Goal: Task Accomplishment & Management: Manage account settings

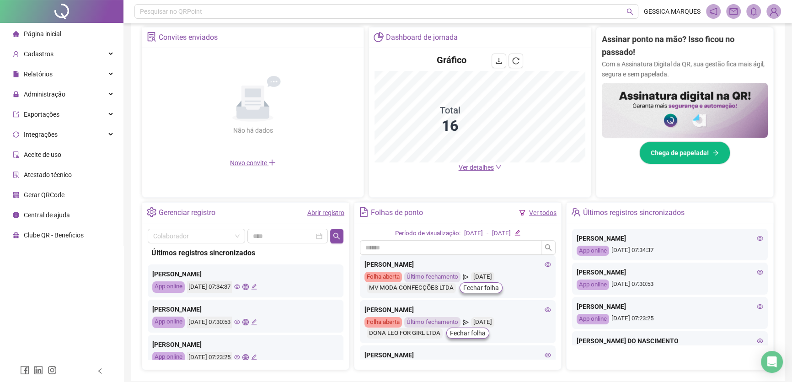
scroll to position [171, 0]
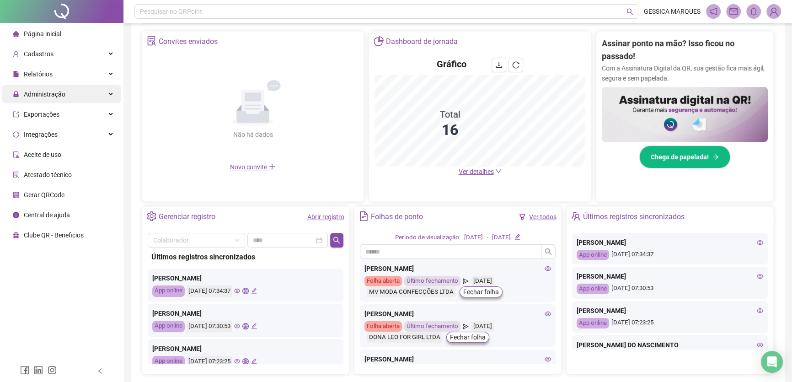
click at [59, 93] on span "Administração" at bounding box center [45, 94] width 42 height 7
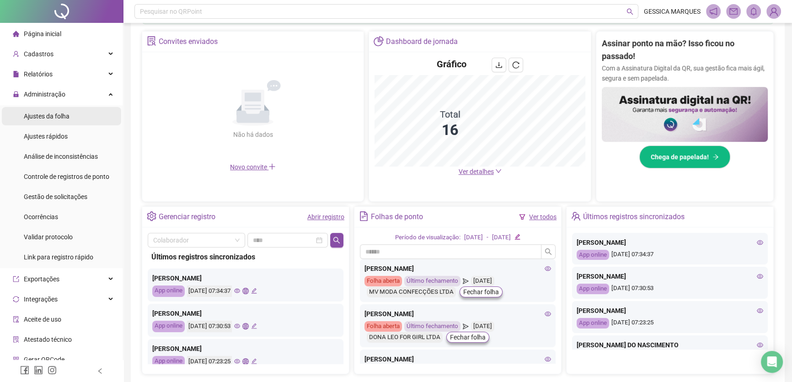
click at [49, 119] on span "Ajustes da folha" at bounding box center [47, 116] width 46 height 7
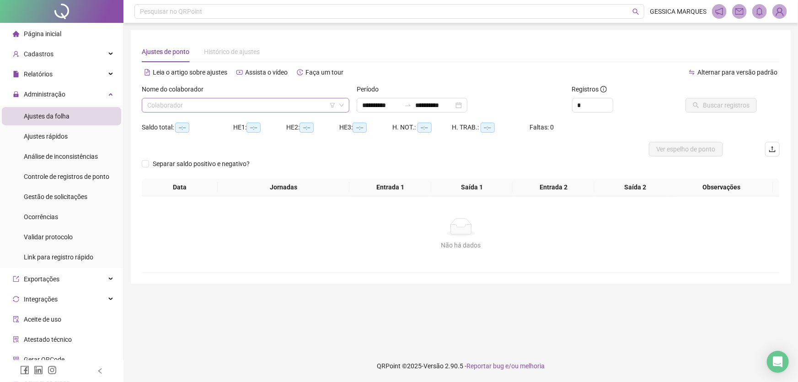
click at [210, 105] on input "search" at bounding box center [241, 105] width 188 height 14
click at [210, 104] on input "search" at bounding box center [241, 105] width 188 height 14
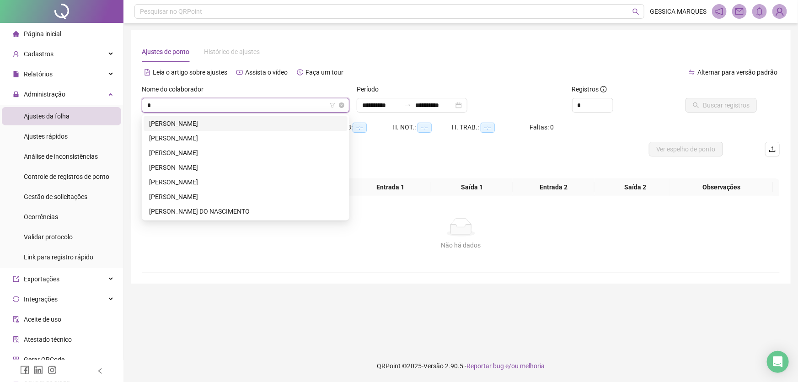
type input "**"
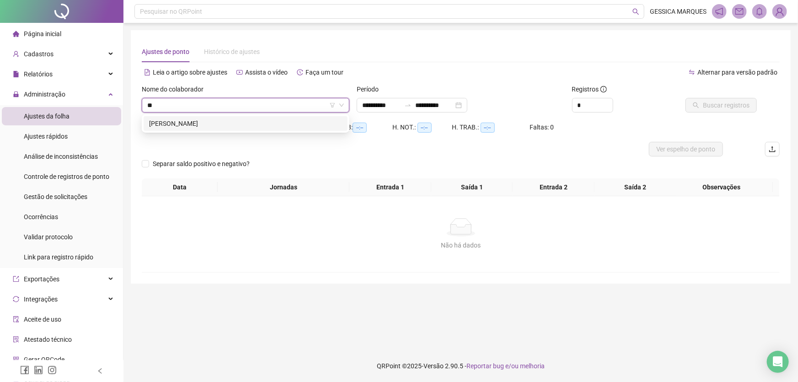
click at [190, 126] on div "[PERSON_NAME]" at bounding box center [245, 123] width 193 height 10
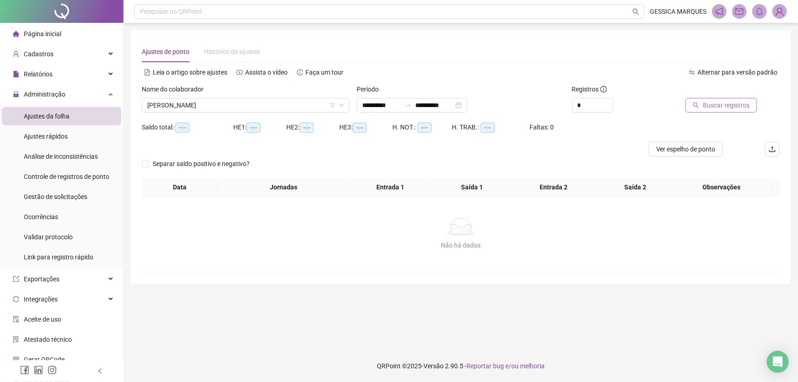
click at [714, 104] on span "Buscar registros" at bounding box center [726, 105] width 47 height 10
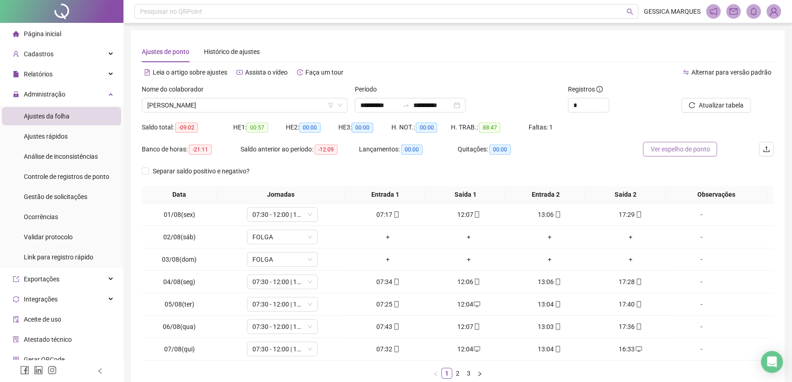
click at [662, 147] on span "Ver espelho de ponto" at bounding box center [679, 149] width 59 height 10
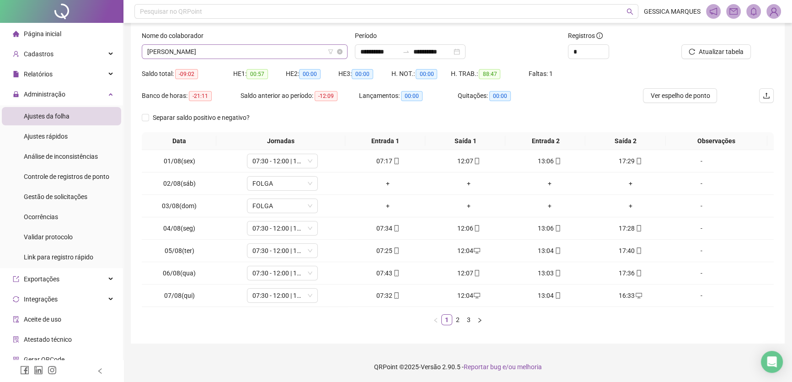
scroll to position [59, 0]
click at [283, 54] on span "[PERSON_NAME]" at bounding box center [244, 52] width 195 height 14
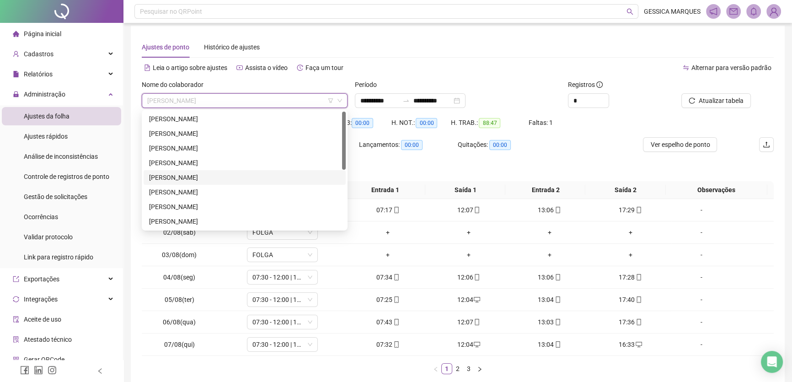
scroll to position [0, 0]
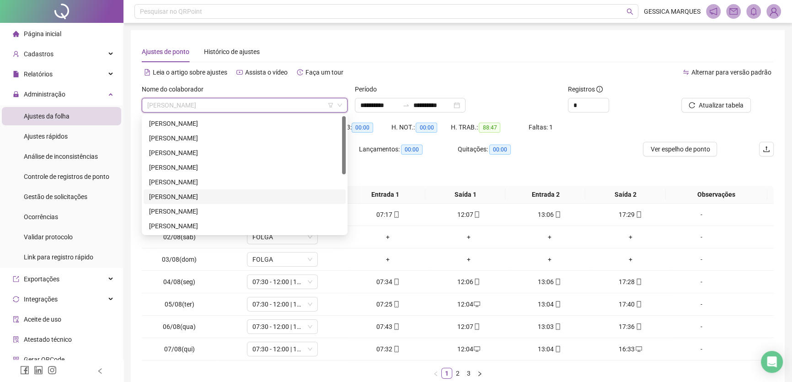
click at [212, 193] on div "[PERSON_NAME]" at bounding box center [244, 197] width 191 height 10
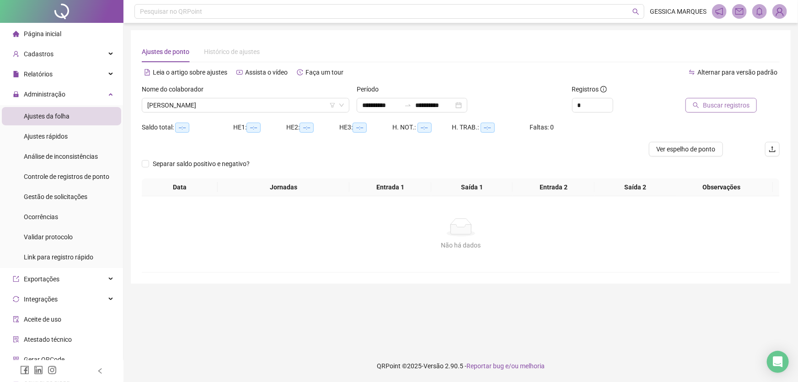
click at [718, 109] on span "Buscar registros" at bounding box center [726, 105] width 47 height 10
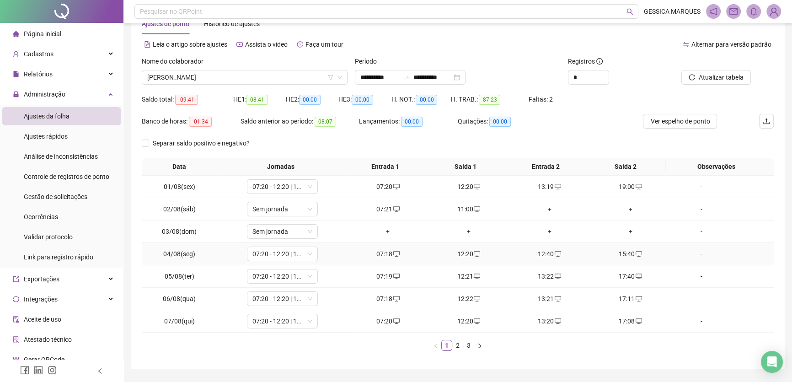
scroll to position [54, 0]
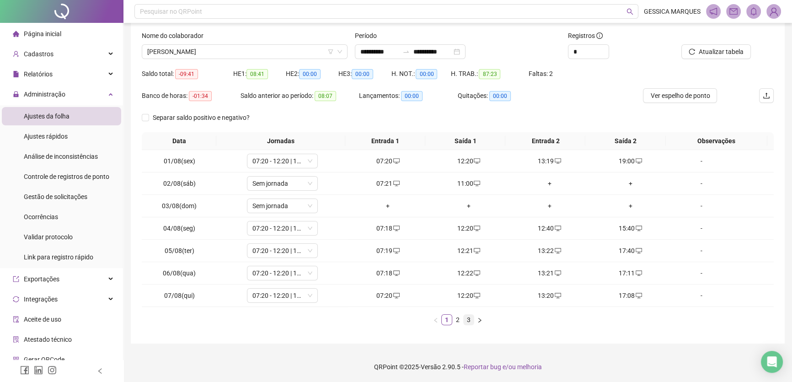
click at [468, 320] on link "3" at bounding box center [469, 320] width 10 height 10
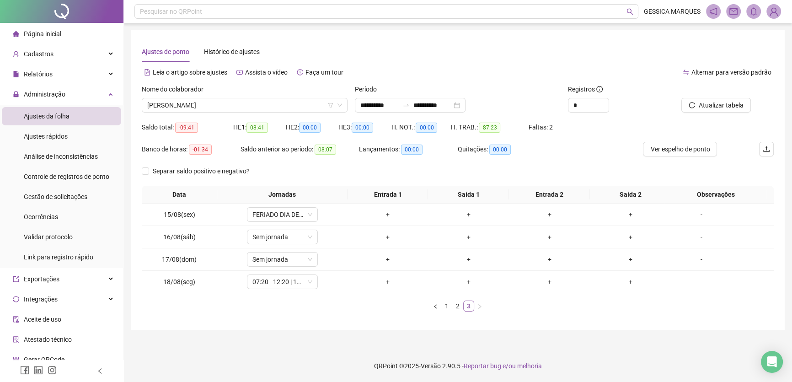
scroll to position [0, 0]
click at [389, 285] on div "+" at bounding box center [390, 282] width 75 height 10
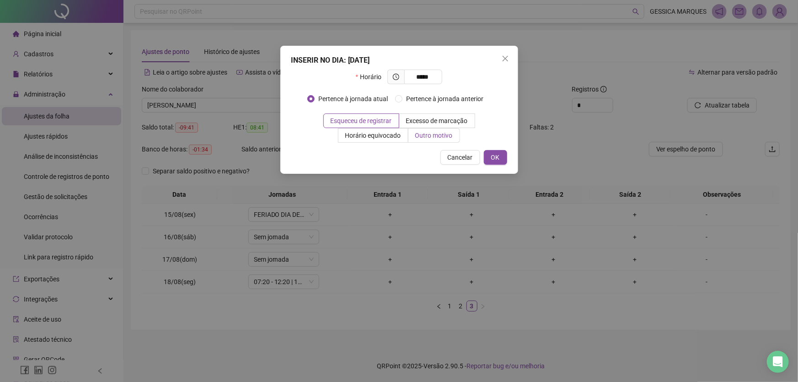
type input "*****"
click at [414, 136] on label "Outro motivo" at bounding box center [434, 135] width 52 height 15
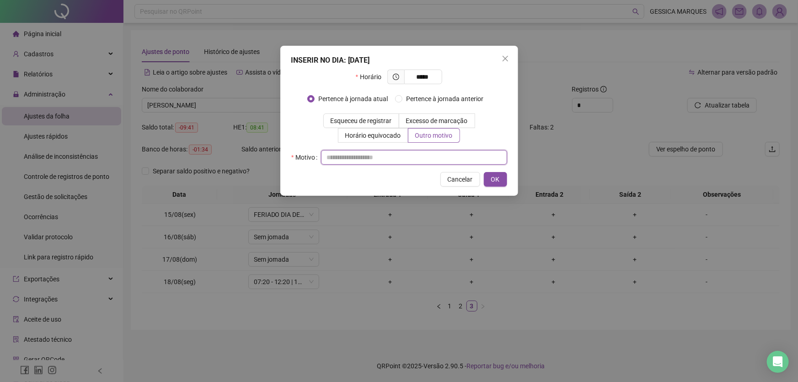
click at [387, 161] on input "text" at bounding box center [414, 157] width 186 height 15
type input "**********"
click at [498, 180] on span "OK" at bounding box center [495, 179] width 9 height 10
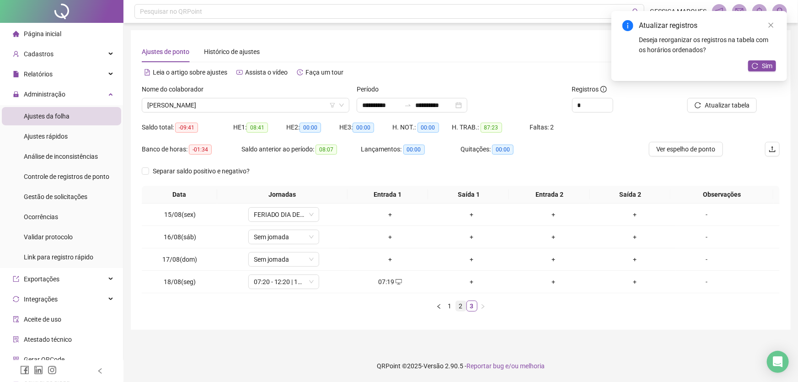
click at [462, 307] on link "2" at bounding box center [461, 306] width 10 height 10
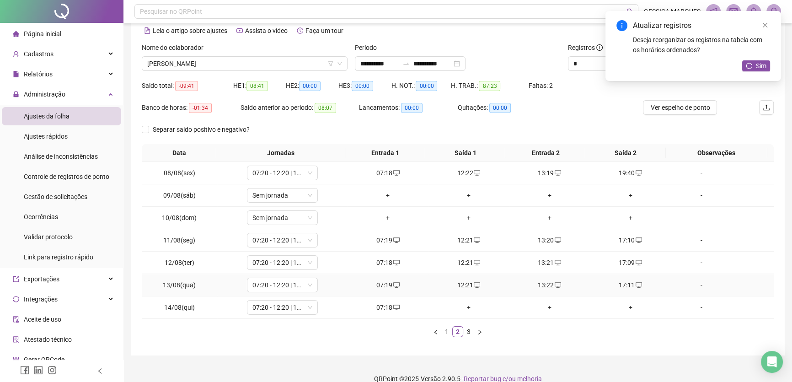
scroll to position [54, 0]
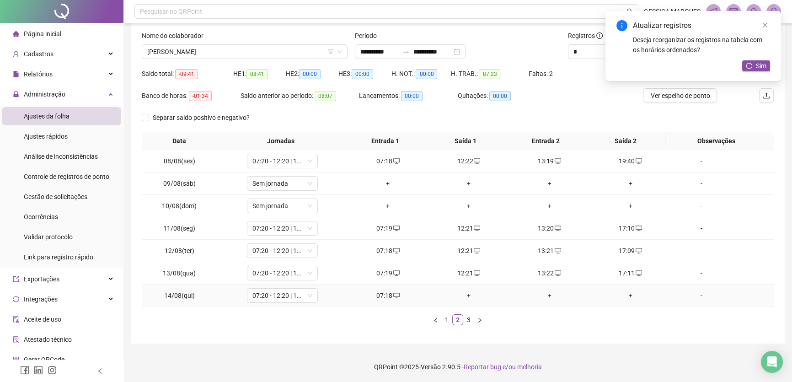
click at [467, 293] on div "+" at bounding box center [469, 295] width 74 height 10
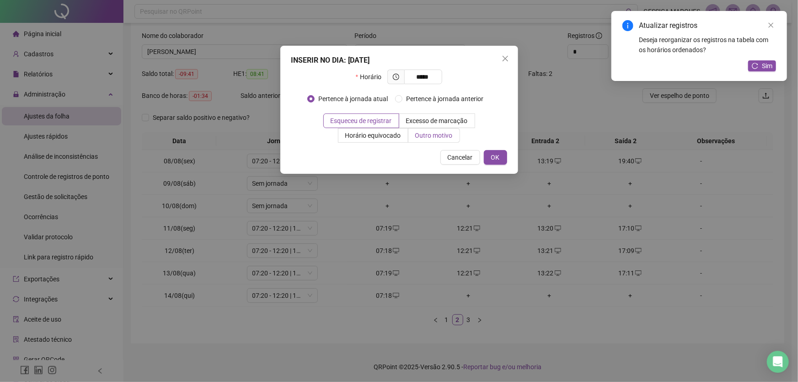
type input "*****"
click at [412, 137] on label "Outro motivo" at bounding box center [434, 135] width 52 height 15
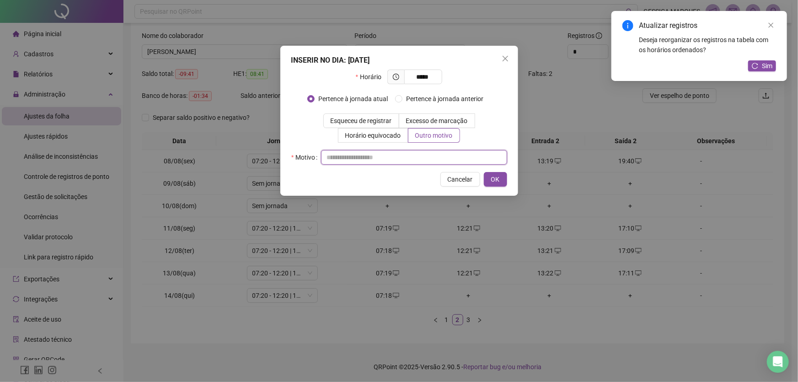
click at [378, 160] on input "text" at bounding box center [414, 157] width 186 height 15
drag, startPoint x: 378, startPoint y: 158, endPoint x: 324, endPoint y: 165, distance: 53.9
click at [324, 165] on div "**********" at bounding box center [399, 121] width 238 height 150
type input "**********"
click at [495, 179] on span "OK" at bounding box center [495, 179] width 9 height 10
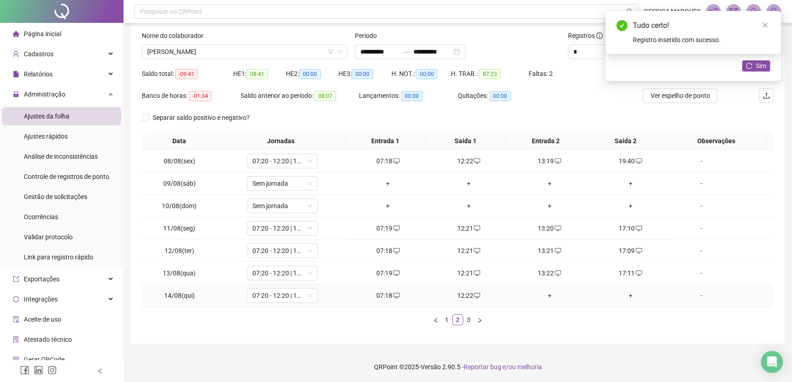
click at [547, 294] on div "+" at bounding box center [550, 295] width 74 height 10
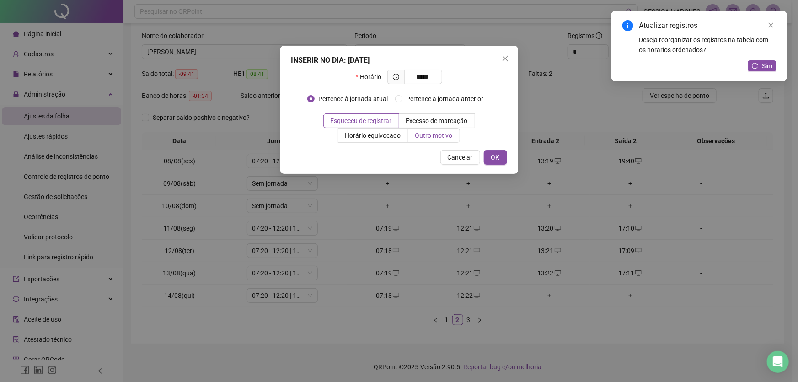
type input "*****"
click at [437, 138] on span "Outro motivo" at bounding box center [434, 135] width 38 height 7
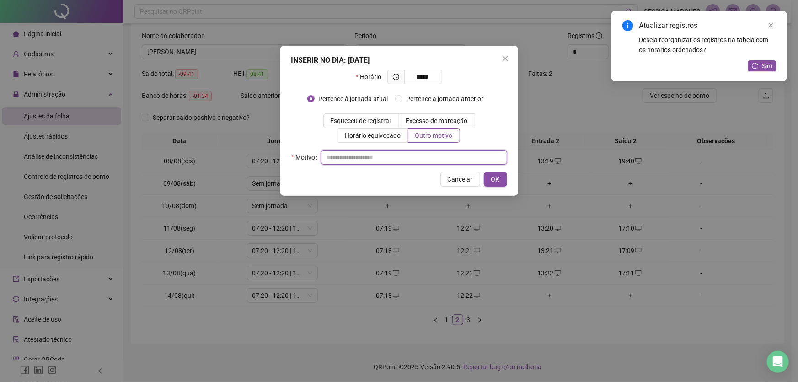
click at [386, 163] on input "text" at bounding box center [414, 157] width 186 height 15
paste input "**********"
type input "**********"
click at [437, 76] on span "*****" at bounding box center [423, 77] width 38 height 15
type input "*****"
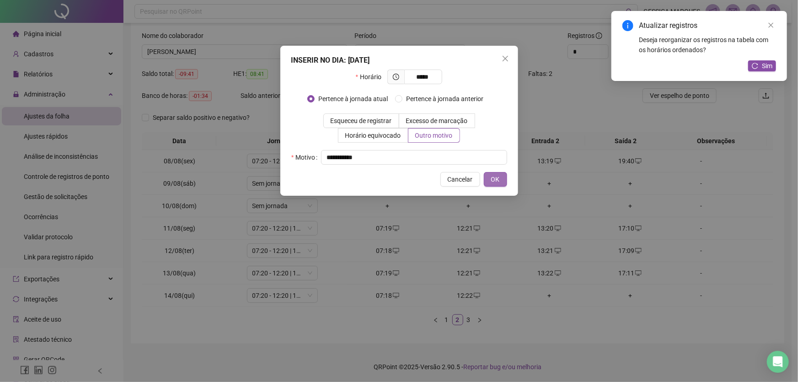
click at [504, 178] on button "OK" at bounding box center [495, 179] width 23 height 15
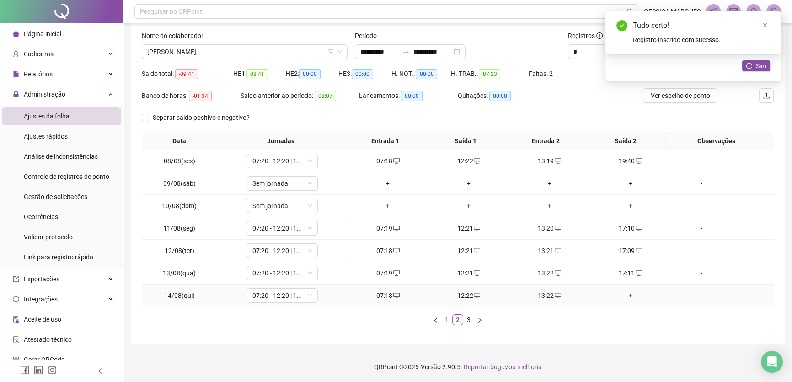
click at [626, 294] on div "+" at bounding box center [631, 295] width 74 height 10
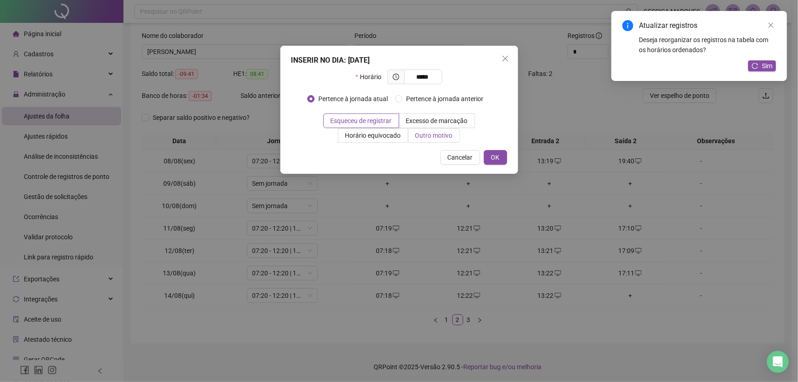
type input "*****"
click at [441, 133] on span "Outro motivo" at bounding box center [434, 135] width 38 height 7
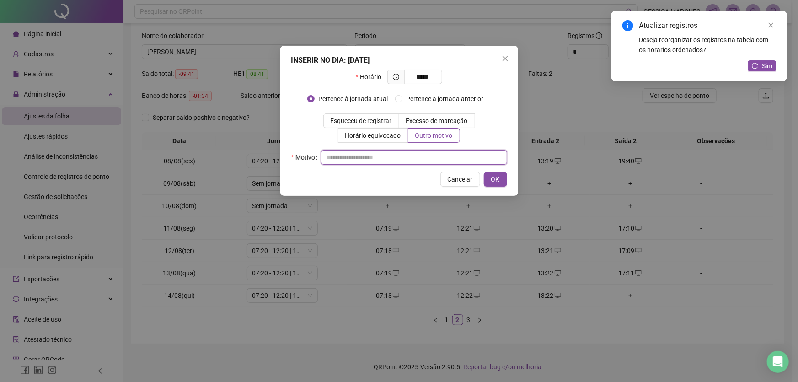
click at [365, 154] on input "text" at bounding box center [414, 157] width 186 height 15
type input "**********"
click at [496, 183] on span "OK" at bounding box center [495, 179] width 9 height 10
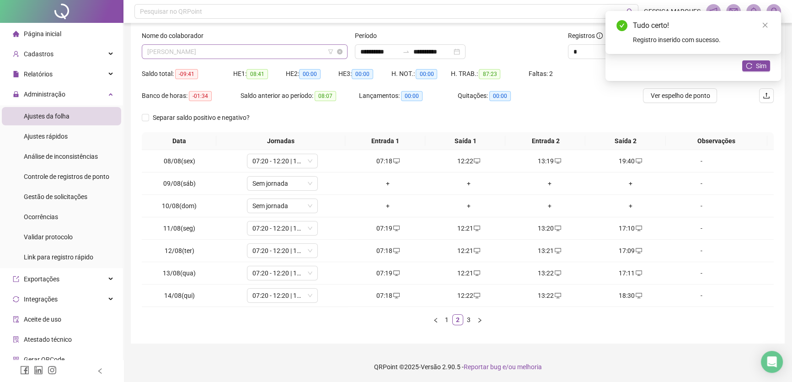
click at [282, 52] on span "[PERSON_NAME]" at bounding box center [244, 52] width 195 height 14
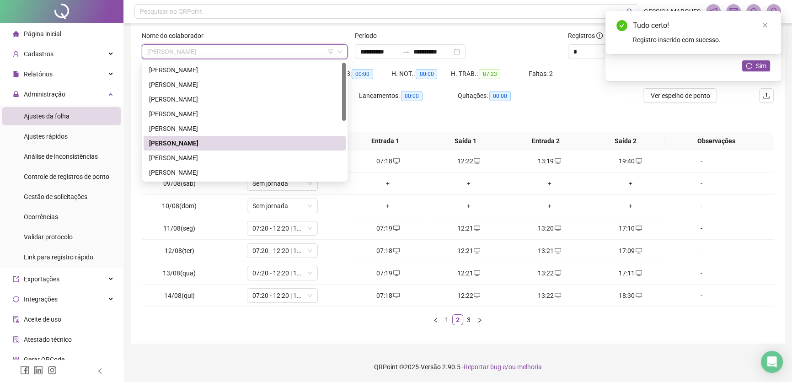
scroll to position [83, 0]
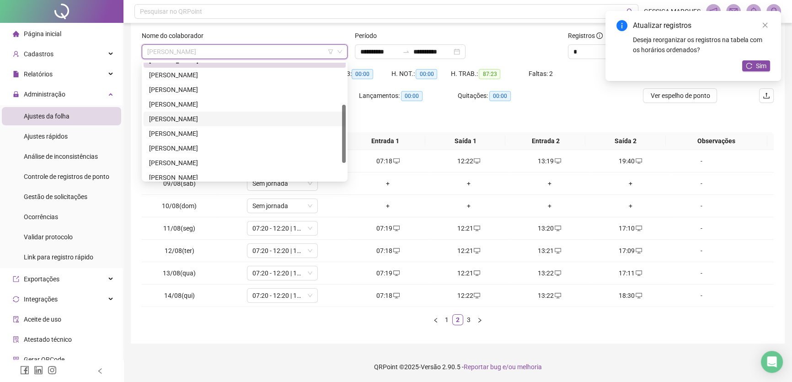
click at [234, 114] on div "[PERSON_NAME]" at bounding box center [244, 119] width 191 height 10
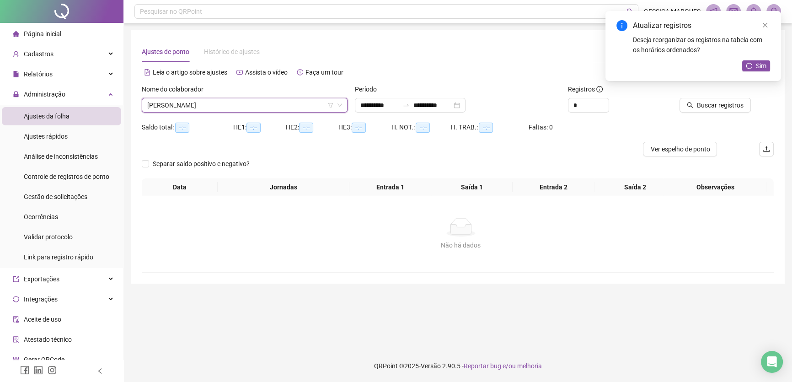
scroll to position [0, 0]
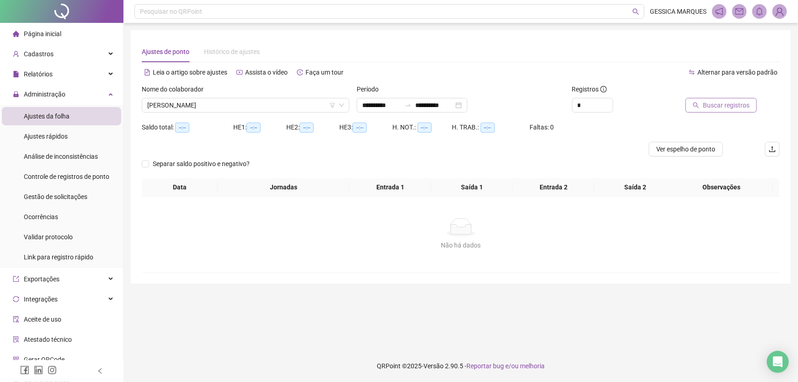
click at [726, 102] on span "Buscar registros" at bounding box center [726, 105] width 47 height 10
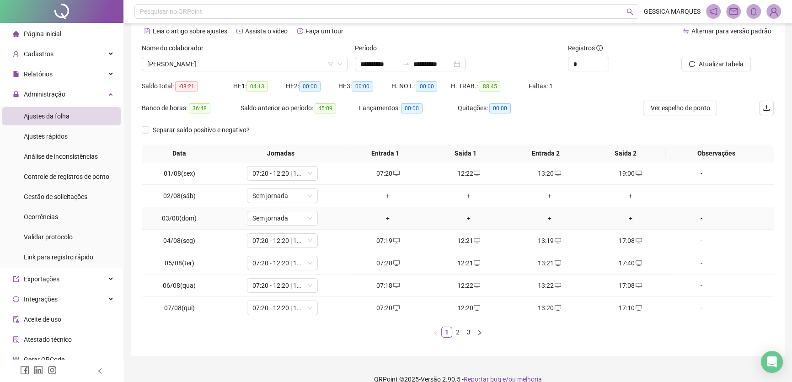
scroll to position [54, 0]
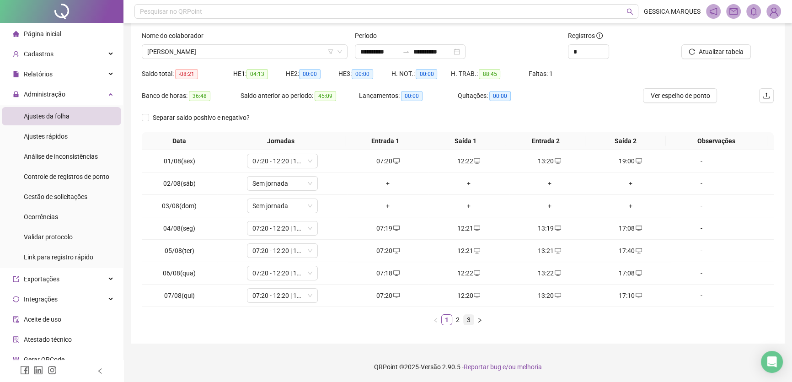
click at [471, 320] on link "3" at bounding box center [469, 320] width 10 height 10
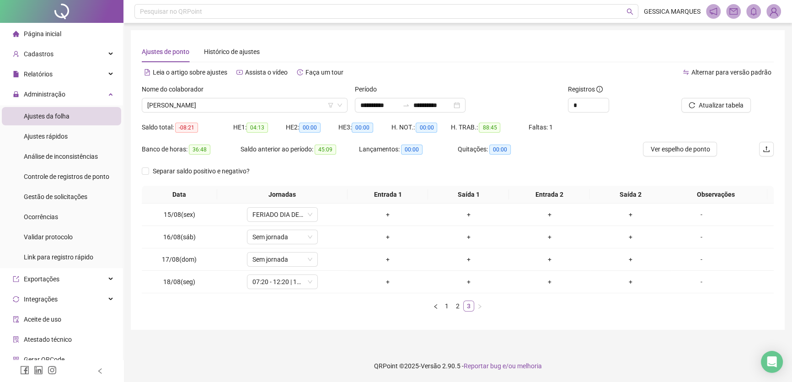
scroll to position [0, 0]
click at [459, 305] on link "2" at bounding box center [461, 306] width 10 height 10
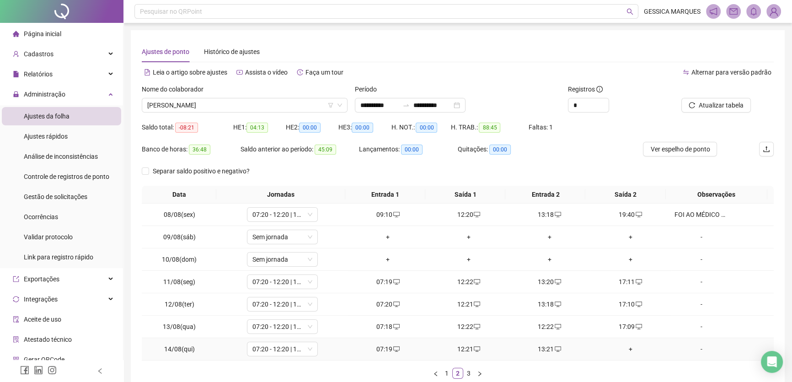
click at [629, 348] on div "+" at bounding box center [631, 349] width 74 height 10
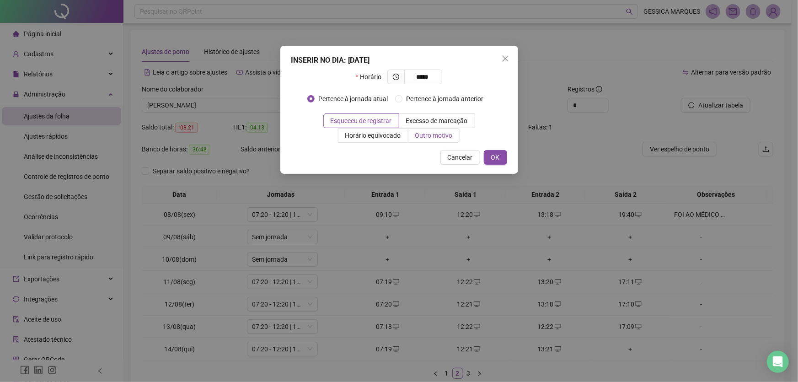
type input "*****"
click at [419, 135] on span "Outro motivo" at bounding box center [434, 135] width 38 height 7
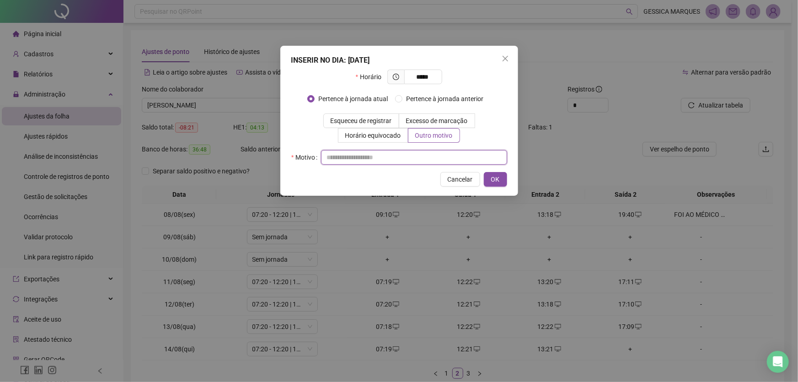
click at [391, 158] on input "text" at bounding box center [414, 157] width 186 height 15
paste input "**********"
type input "**********"
click at [496, 173] on button "OK" at bounding box center [495, 179] width 23 height 15
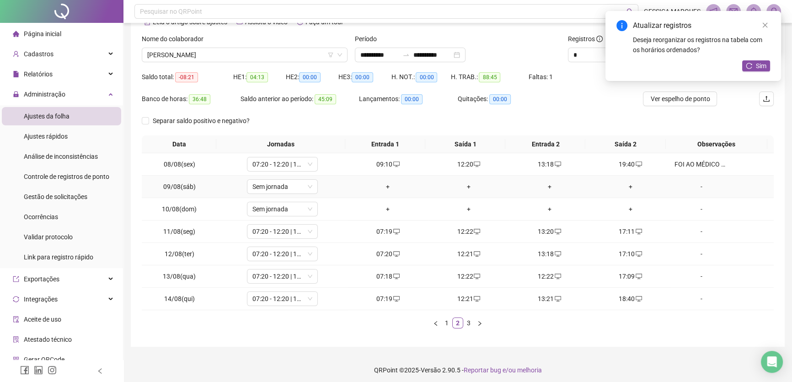
scroll to position [54, 0]
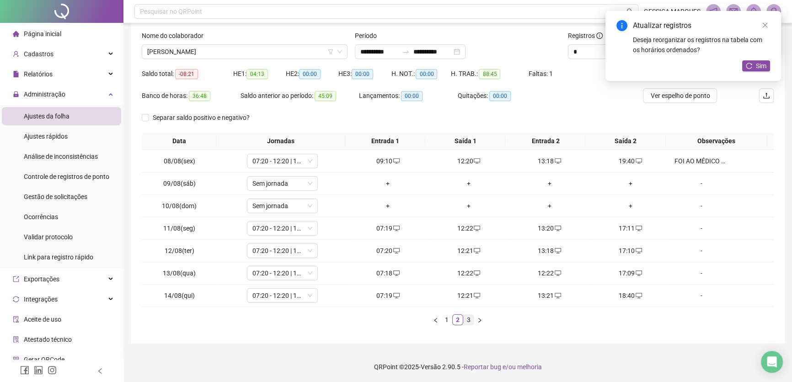
click at [471, 321] on link "3" at bounding box center [469, 320] width 10 height 10
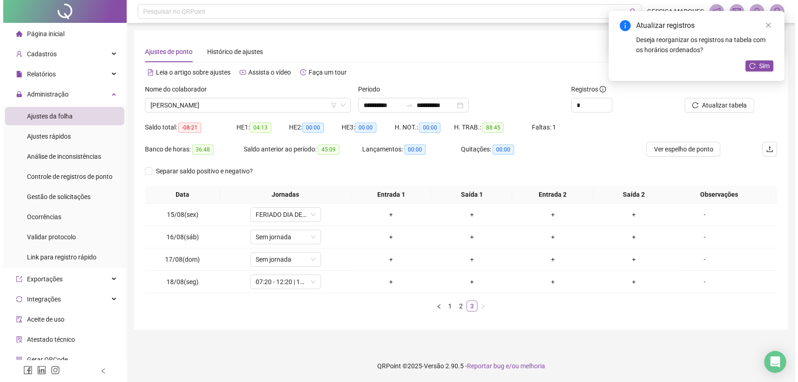
scroll to position [0, 0]
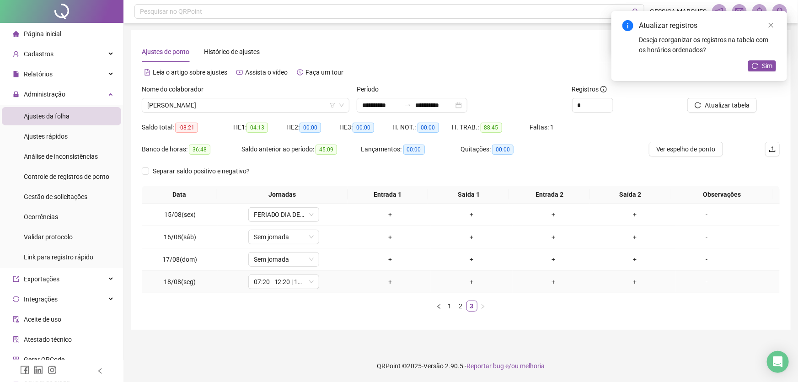
click at [383, 275] on td "+" at bounding box center [390, 282] width 82 height 22
click at [388, 281] on div "+" at bounding box center [390, 282] width 75 height 10
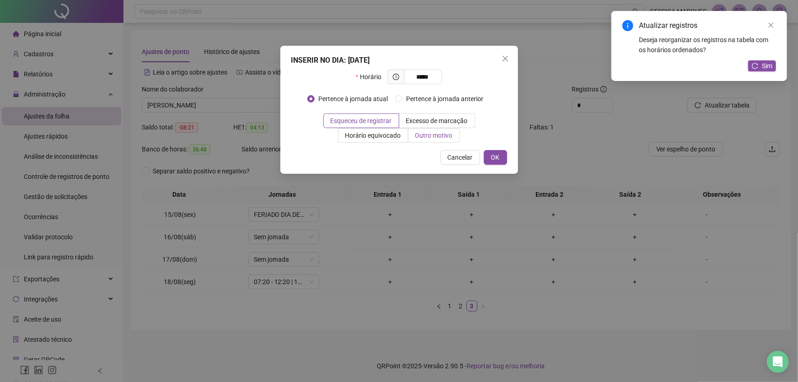
type input "*****"
click at [418, 140] on label "Outro motivo" at bounding box center [434, 135] width 52 height 15
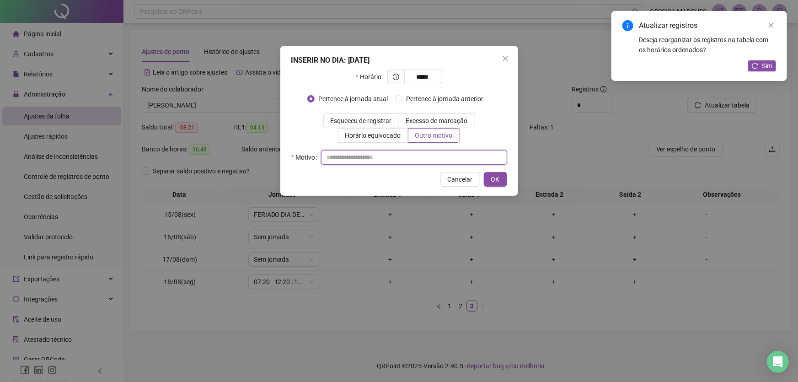
click at [350, 156] on input "text" at bounding box center [414, 157] width 186 height 15
paste input "**********"
type input "**********"
click at [490, 178] on button "OK" at bounding box center [495, 179] width 23 height 15
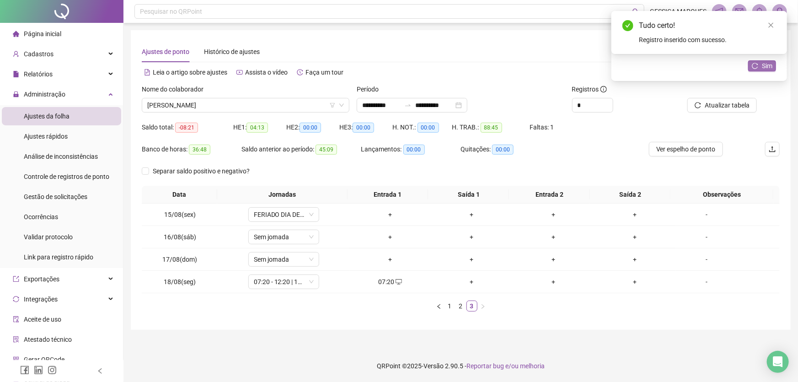
click at [769, 65] on span "Sim" at bounding box center [767, 66] width 11 height 10
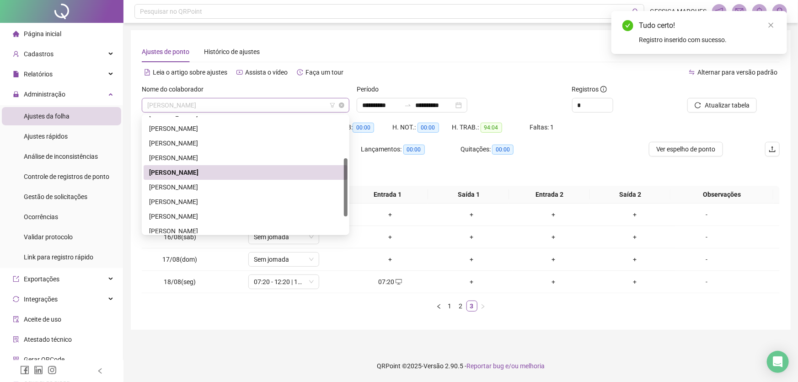
click at [295, 106] on span "[PERSON_NAME]" at bounding box center [245, 105] width 197 height 14
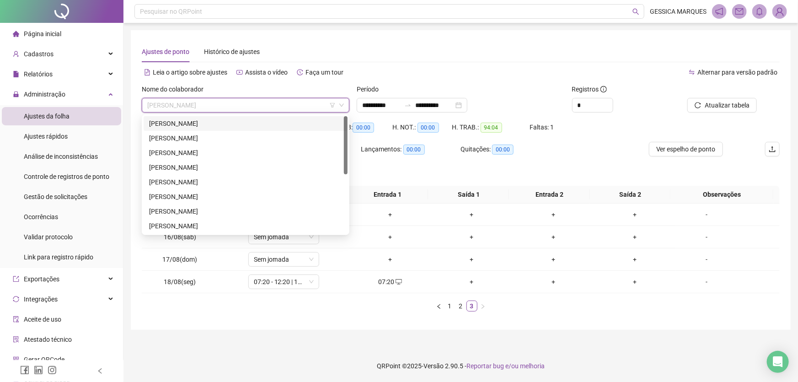
click at [242, 119] on div "[PERSON_NAME]" at bounding box center [245, 123] width 193 height 10
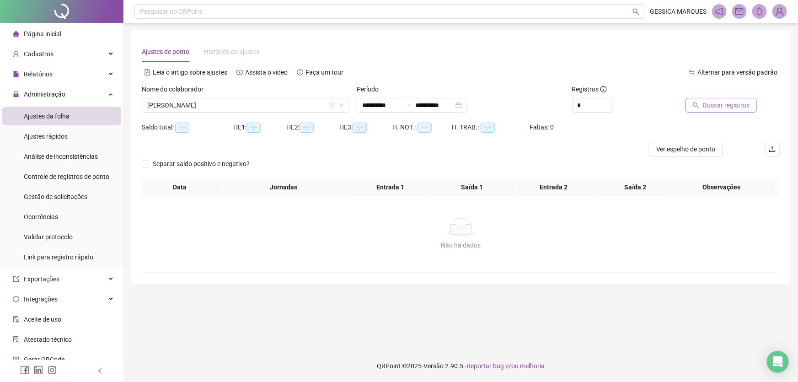
click at [744, 100] on span "Buscar registros" at bounding box center [726, 105] width 47 height 10
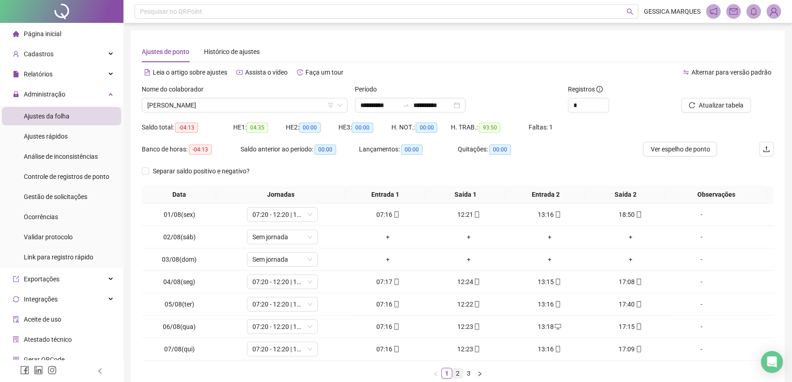
click at [460, 376] on link "2" at bounding box center [458, 373] width 10 height 10
click at [468, 372] on link "3" at bounding box center [469, 373] width 10 height 10
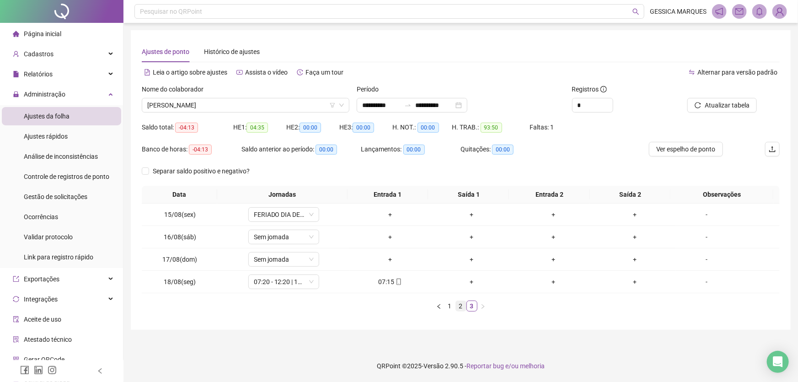
click at [457, 305] on link "2" at bounding box center [461, 306] width 10 height 10
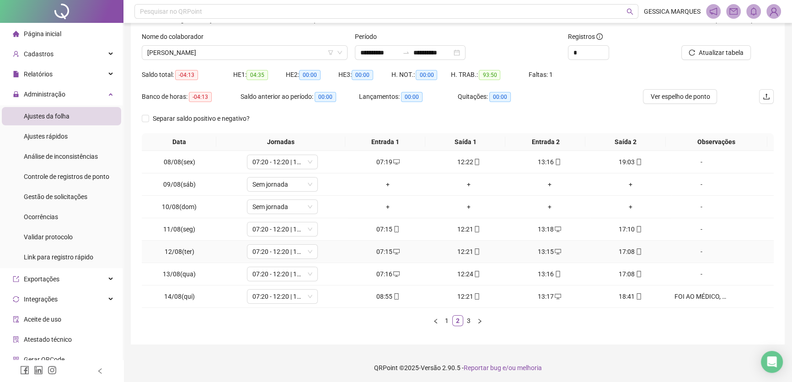
scroll to position [54, 0]
click at [258, 51] on span "[PERSON_NAME]" at bounding box center [244, 52] width 195 height 14
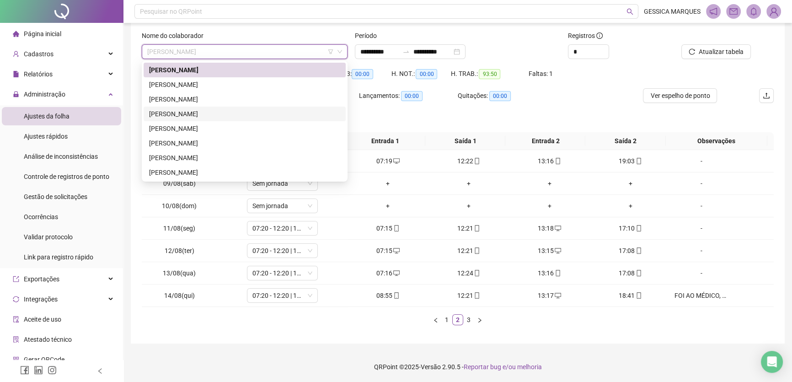
click at [239, 110] on div "[PERSON_NAME]" at bounding box center [244, 114] width 191 height 10
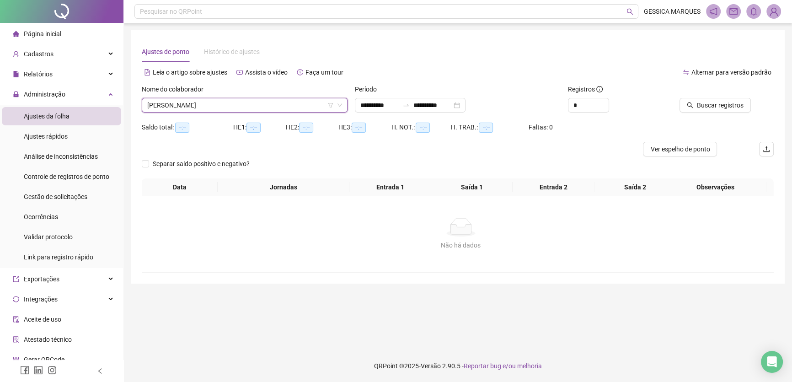
scroll to position [0, 0]
click at [699, 107] on icon "search" at bounding box center [696, 105] width 6 height 6
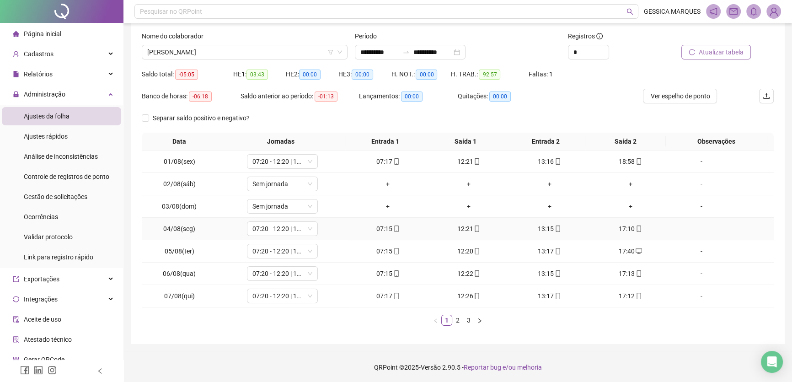
scroll to position [54, 0]
click at [468, 319] on link "3" at bounding box center [469, 320] width 10 height 10
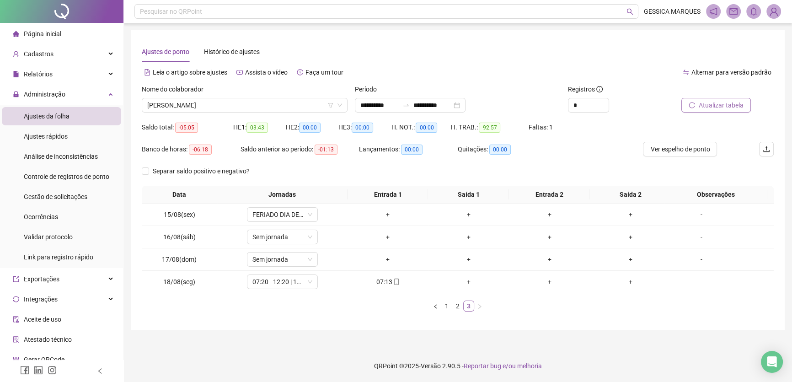
scroll to position [0, 0]
click at [462, 306] on link "2" at bounding box center [461, 306] width 10 height 10
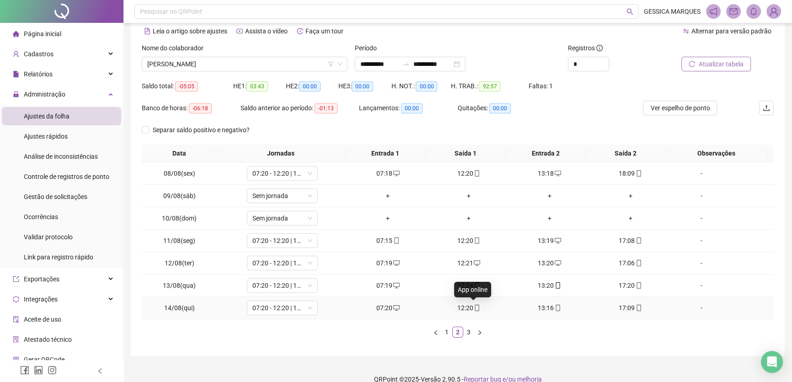
scroll to position [54, 0]
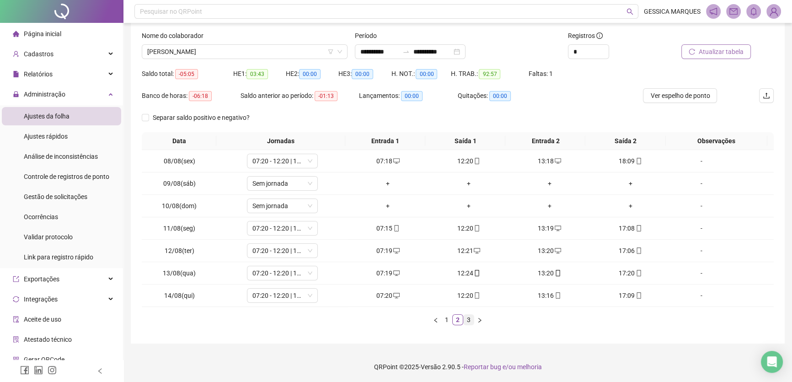
click at [470, 321] on link "3" at bounding box center [469, 320] width 10 height 10
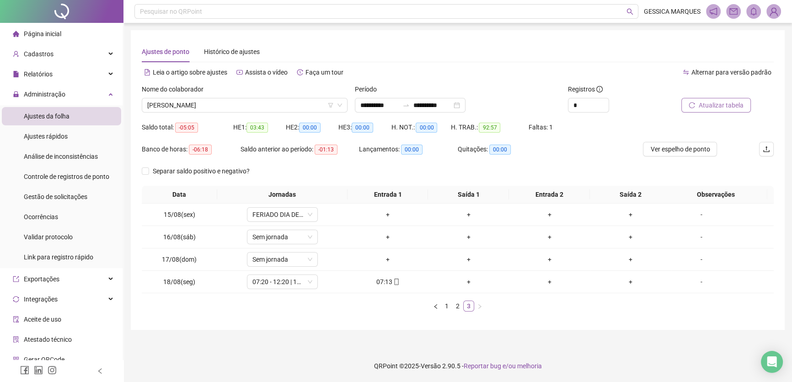
scroll to position [0, 0]
click at [396, 283] on icon "mobile" at bounding box center [399, 282] width 6 height 6
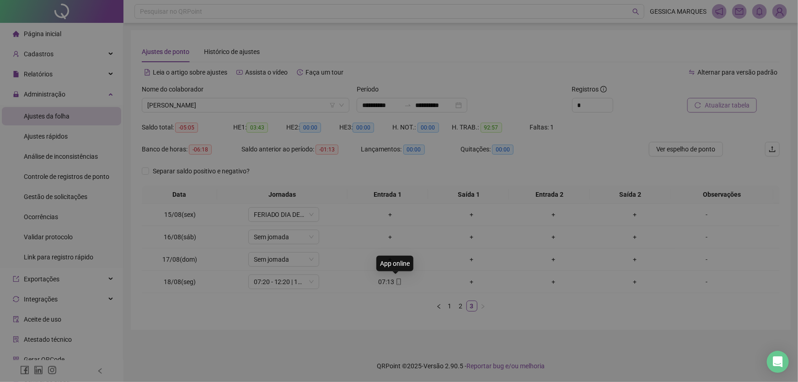
type input "**********"
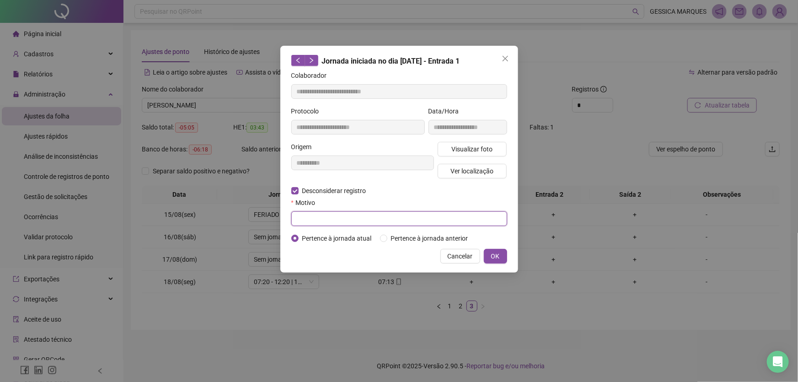
click at [311, 219] on input "text" at bounding box center [399, 218] width 216 height 15
type input "**********"
click at [492, 253] on span "OK" at bounding box center [495, 256] width 9 height 10
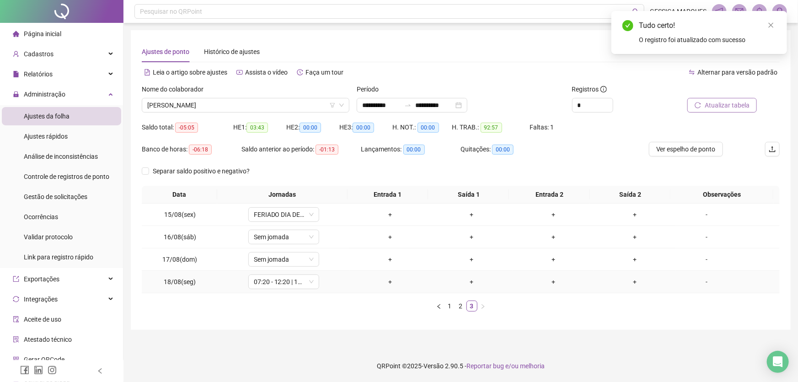
click at [389, 282] on div "+" at bounding box center [390, 282] width 75 height 10
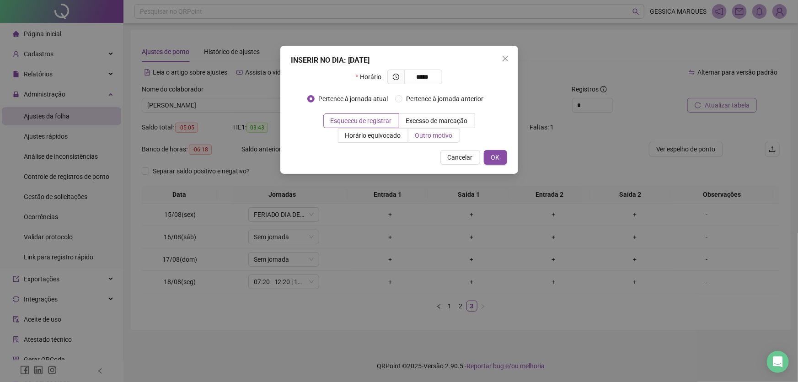
type input "*****"
click at [436, 137] on span "Outro motivo" at bounding box center [434, 135] width 38 height 7
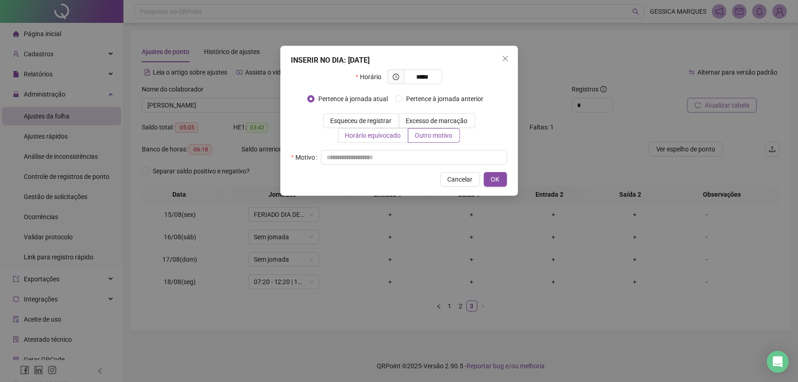
click at [376, 136] on span "Horário equivocado" at bounding box center [373, 135] width 56 height 7
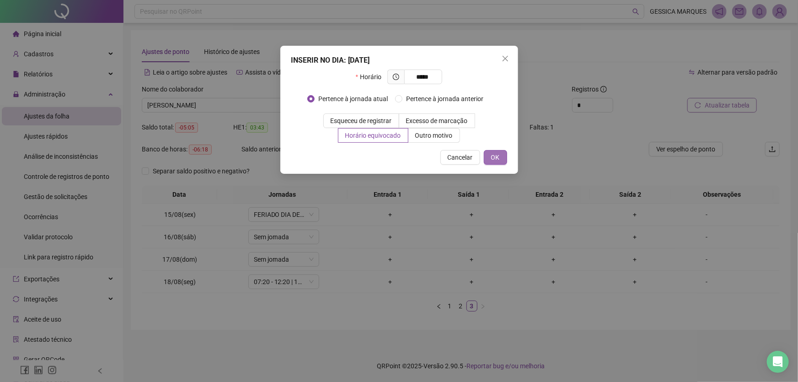
click at [493, 158] on span "OK" at bounding box center [495, 157] width 9 height 10
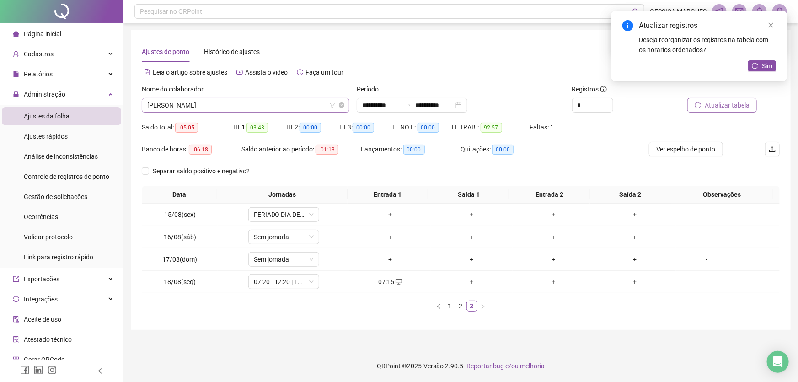
click at [269, 103] on span "[PERSON_NAME]" at bounding box center [245, 105] width 197 height 14
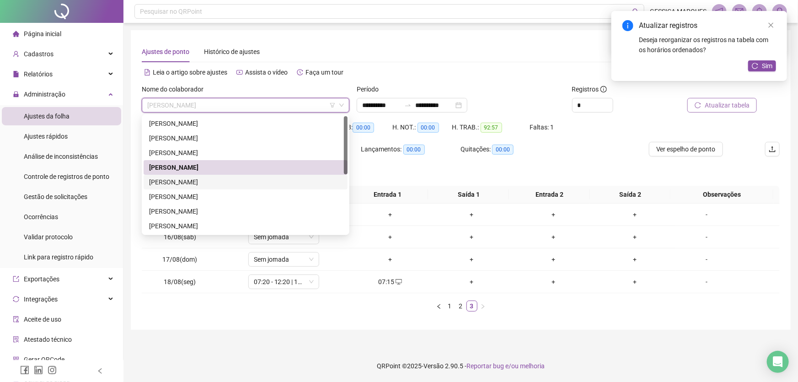
click at [226, 180] on div "[PERSON_NAME]" at bounding box center [245, 182] width 193 height 10
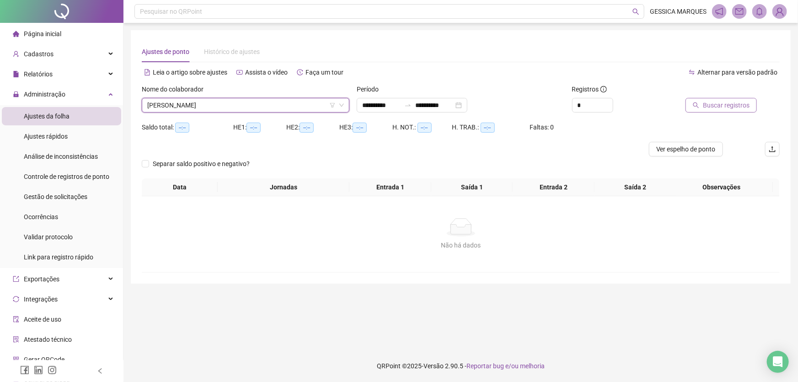
click at [742, 106] on span "Buscar registros" at bounding box center [726, 105] width 47 height 10
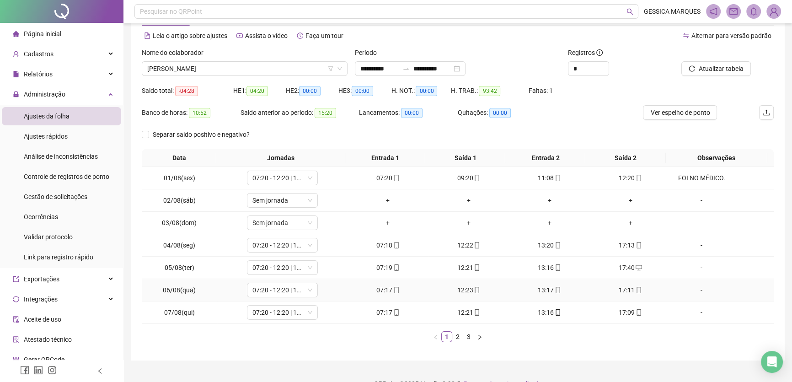
scroll to position [54, 0]
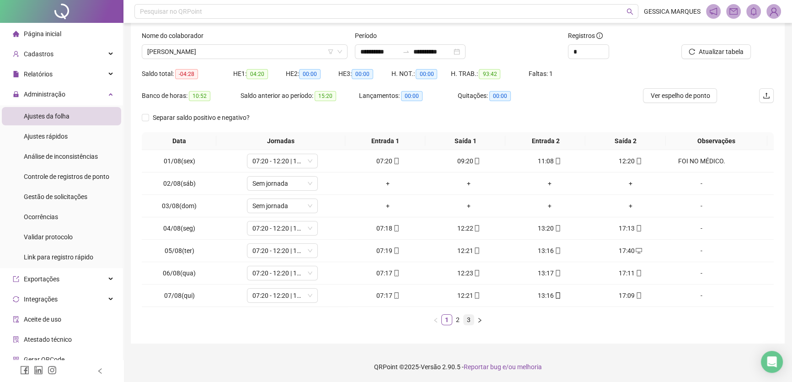
click at [465, 322] on link "3" at bounding box center [469, 320] width 10 height 10
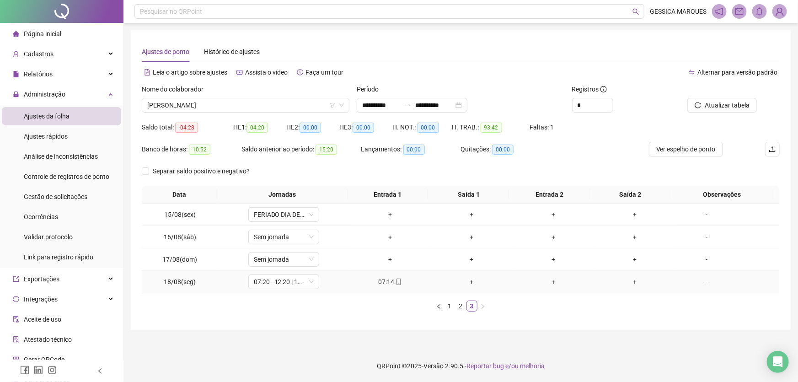
click at [396, 283] on icon "mobile" at bounding box center [399, 282] width 6 height 6
type input "**********"
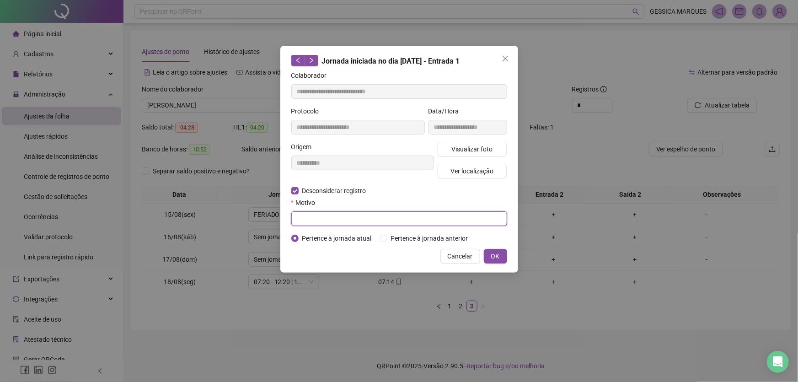
click at [311, 215] on input "text" at bounding box center [399, 218] width 216 height 15
type input "**********"
click at [500, 260] on span "OK" at bounding box center [495, 256] width 9 height 10
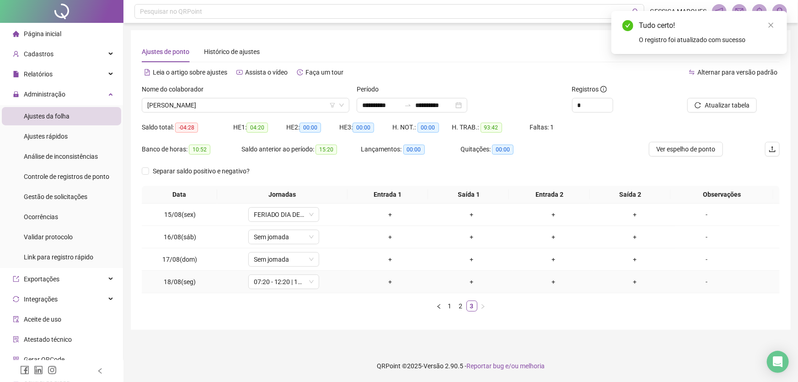
click at [387, 282] on div "+" at bounding box center [390, 282] width 75 height 10
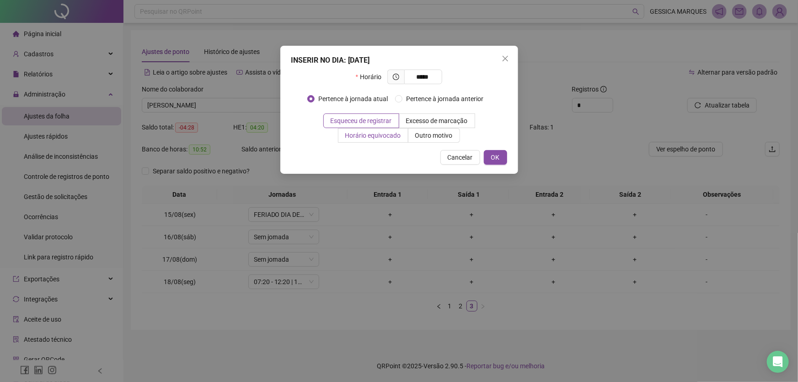
type input "*****"
click at [363, 135] on span "Horário equivocado" at bounding box center [373, 135] width 56 height 7
click at [493, 156] on span "OK" at bounding box center [495, 157] width 9 height 10
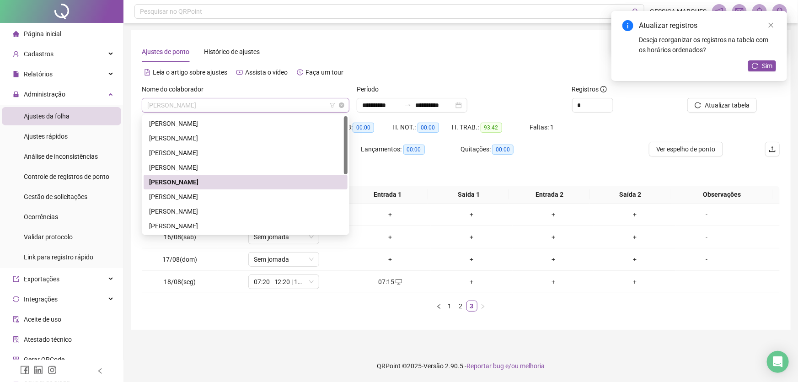
click at [295, 100] on span "[PERSON_NAME]" at bounding box center [245, 105] width 197 height 14
click at [221, 222] on div "[PERSON_NAME]" at bounding box center [245, 226] width 193 height 10
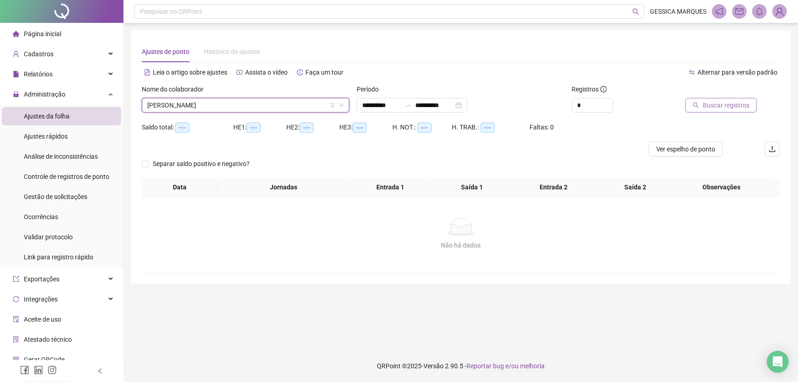
click at [717, 103] on span "Buscar registros" at bounding box center [726, 105] width 47 height 10
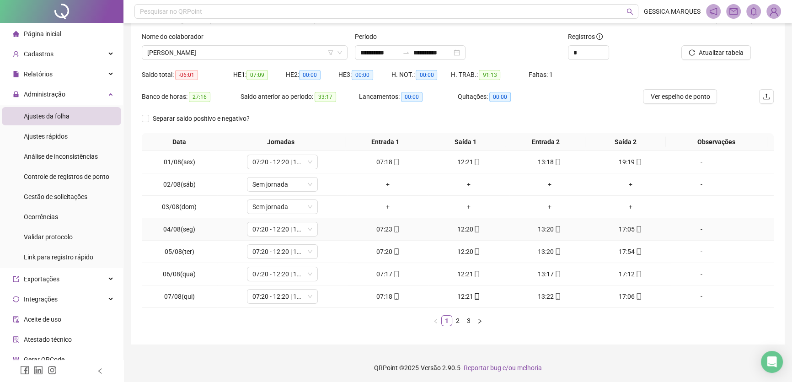
scroll to position [54, 0]
click at [462, 321] on link "2" at bounding box center [458, 320] width 10 height 10
click at [471, 323] on link "3" at bounding box center [469, 320] width 10 height 10
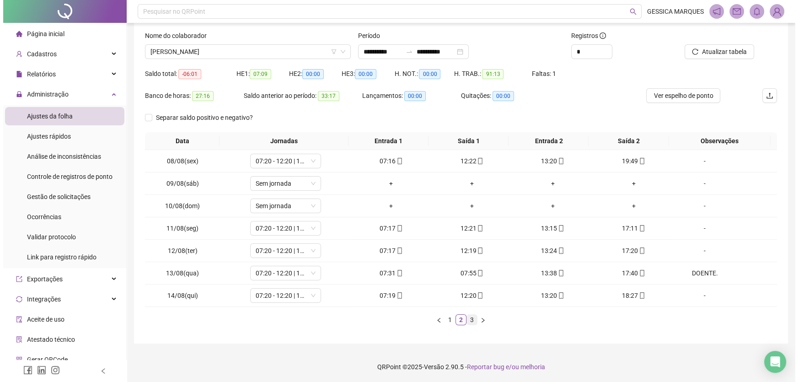
scroll to position [0, 0]
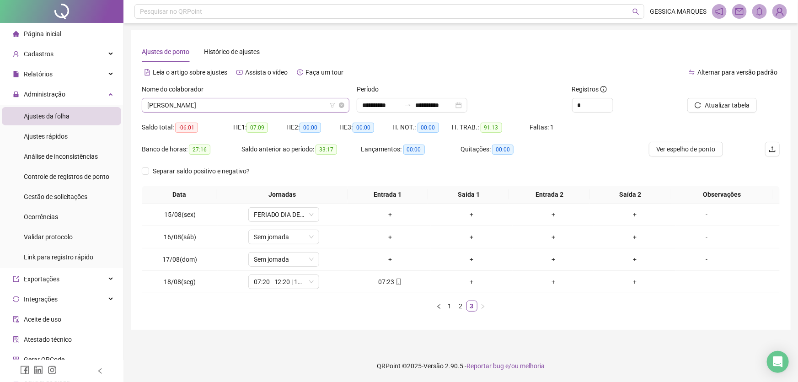
click at [281, 105] on span "[PERSON_NAME]" at bounding box center [245, 105] width 197 height 14
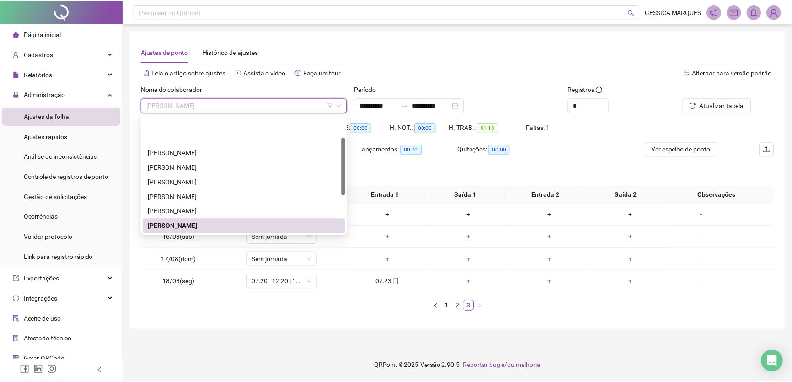
scroll to position [41, 0]
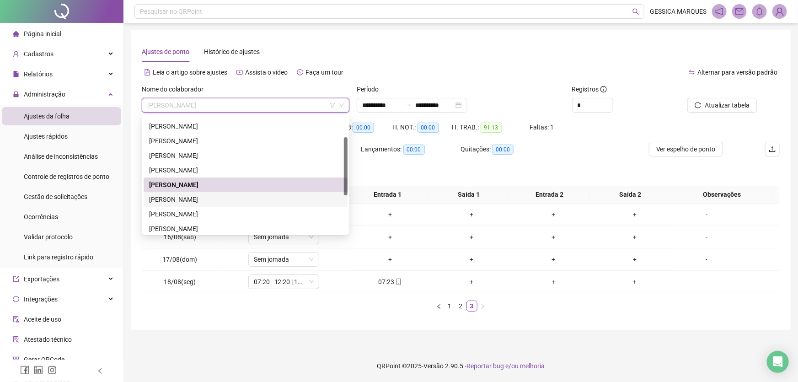
click at [204, 201] on div "[PERSON_NAME]" at bounding box center [245, 199] width 193 height 10
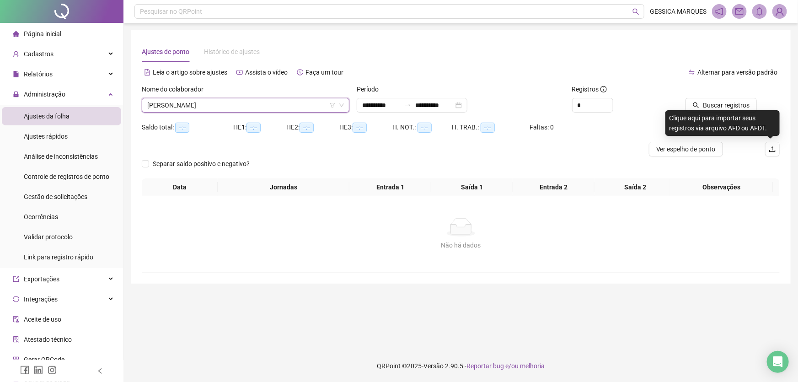
click at [746, 111] on div "Clique aqui para importar seus registros via arquivo AFD ou AFDT." at bounding box center [723, 123] width 114 height 26
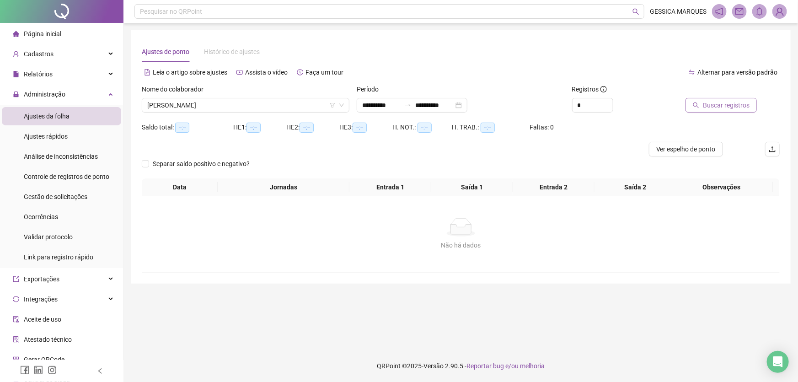
click at [757, 105] on div "Buscar registros" at bounding box center [730, 98] width 100 height 28
click at [750, 107] on span "Buscar registros" at bounding box center [726, 105] width 47 height 10
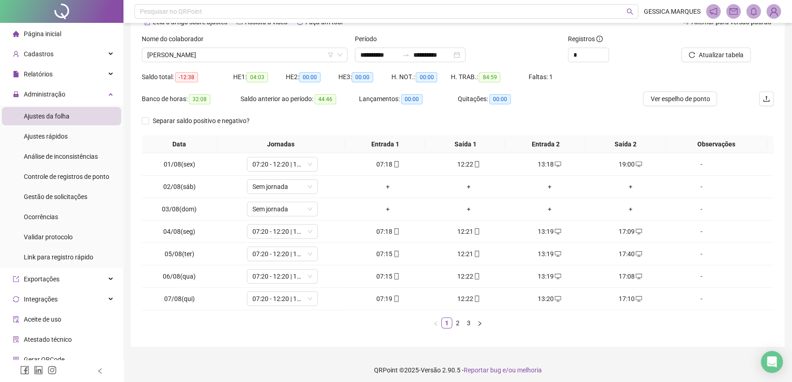
scroll to position [54, 0]
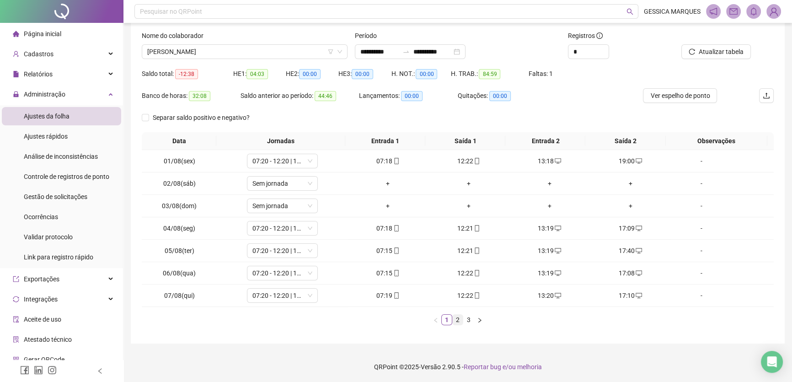
click at [459, 321] on link "2" at bounding box center [458, 320] width 10 height 10
click at [727, 47] on span "Atualizar tabela" at bounding box center [721, 52] width 45 height 10
click at [626, 296] on div "+" at bounding box center [631, 295] width 74 height 10
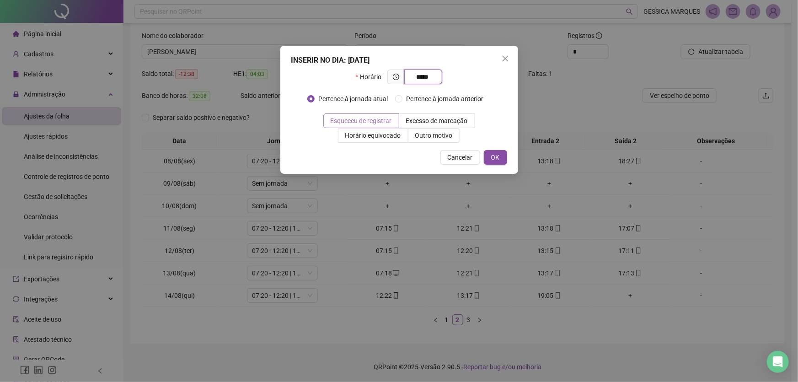
type input "*****"
click at [358, 118] on span "Esqueceu de registrar" at bounding box center [361, 120] width 61 height 7
click at [494, 155] on span "OK" at bounding box center [495, 157] width 9 height 10
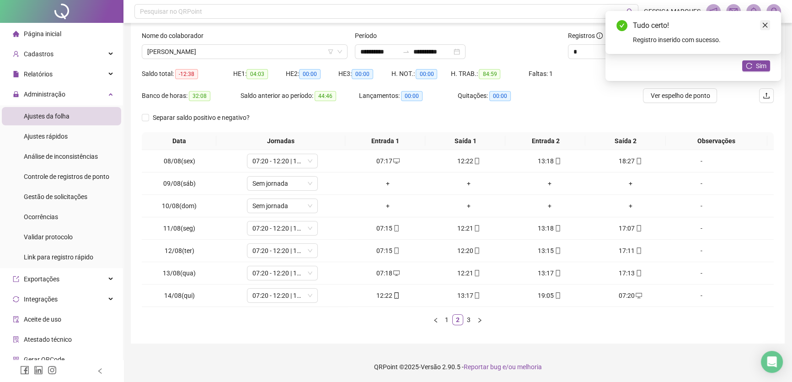
click at [763, 24] on icon "close" at bounding box center [765, 25] width 6 height 6
click at [761, 27] on link "Close" at bounding box center [765, 25] width 10 height 10
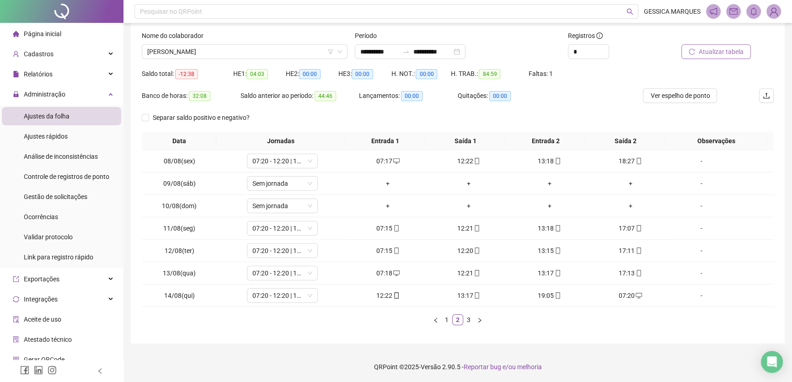
click at [732, 50] on span "Atualizar tabela" at bounding box center [721, 52] width 45 height 10
click at [467, 320] on link "3" at bounding box center [469, 320] width 10 height 10
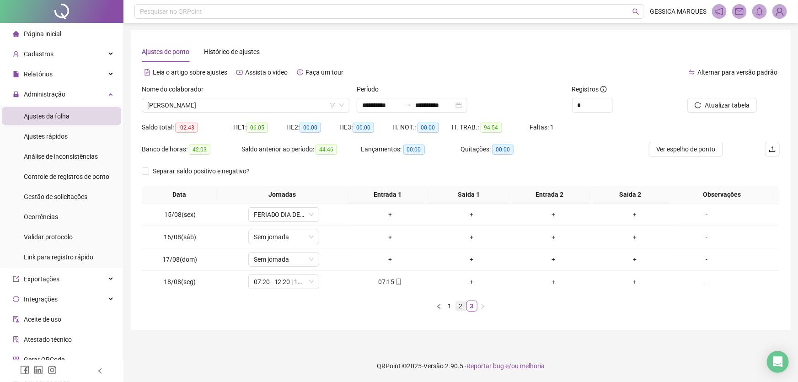
click at [462, 306] on link "2" at bounding box center [461, 306] width 10 height 10
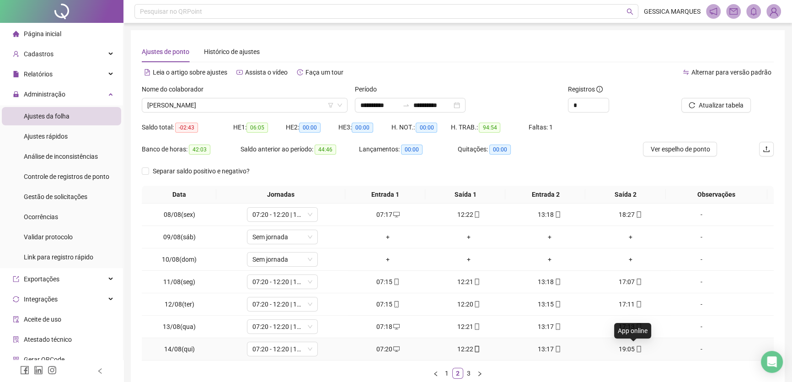
click at [636, 347] on icon "mobile" at bounding box center [639, 349] width 6 height 6
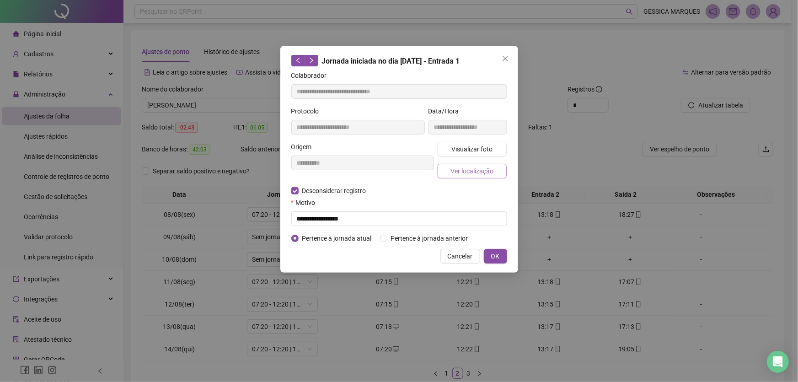
click at [491, 175] on span "Ver localização" at bounding box center [472, 171] width 43 height 10
type input "**********"
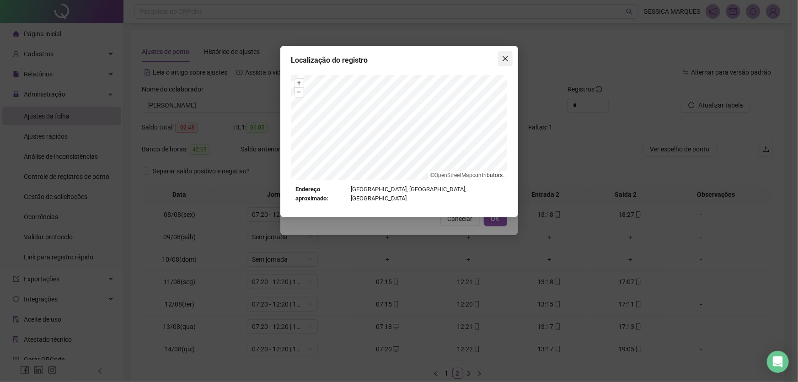
click at [506, 55] on icon "close" at bounding box center [505, 58] width 7 height 7
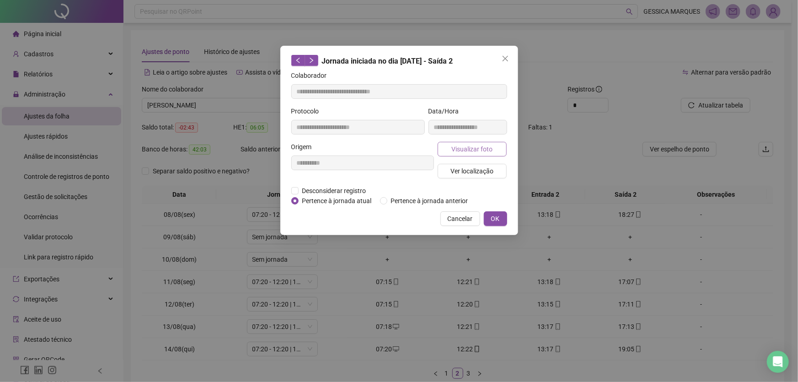
click at [468, 145] on span "Visualizar foto" at bounding box center [471, 149] width 41 height 10
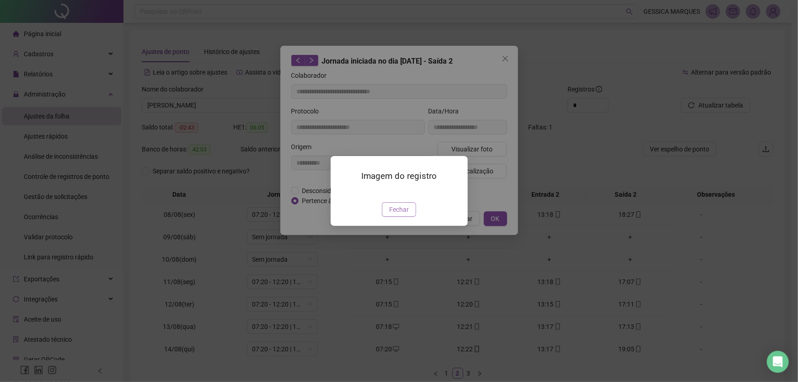
click at [395, 215] on span "Fechar" at bounding box center [399, 209] width 20 height 10
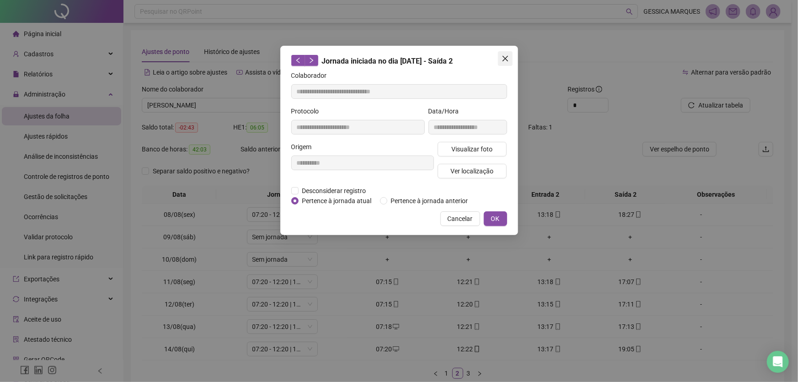
click at [506, 61] on icon "close" at bounding box center [505, 58] width 7 height 7
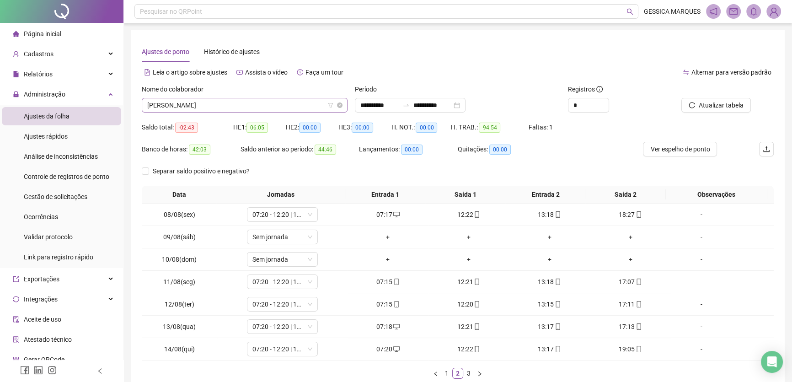
click at [275, 106] on span "[PERSON_NAME]" at bounding box center [244, 105] width 195 height 14
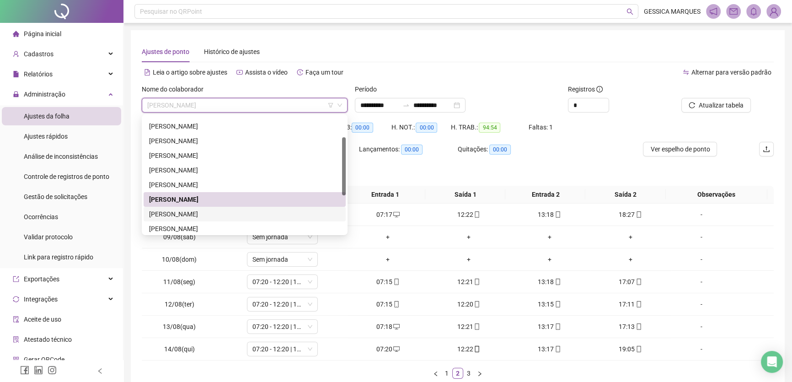
click at [236, 215] on div "[PERSON_NAME]" at bounding box center [244, 214] width 191 height 10
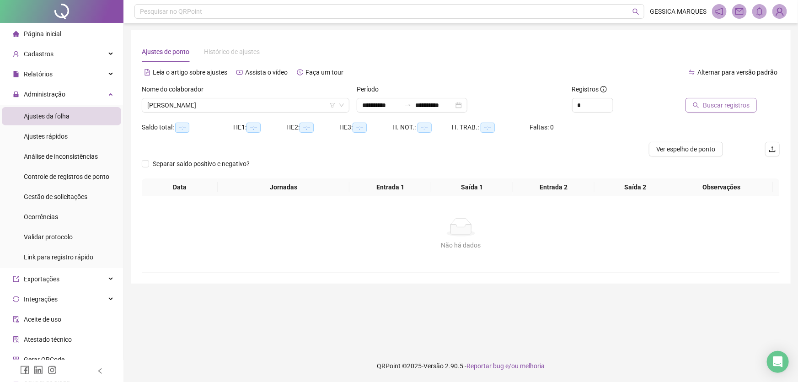
click at [712, 101] on span "Buscar registros" at bounding box center [726, 105] width 47 height 10
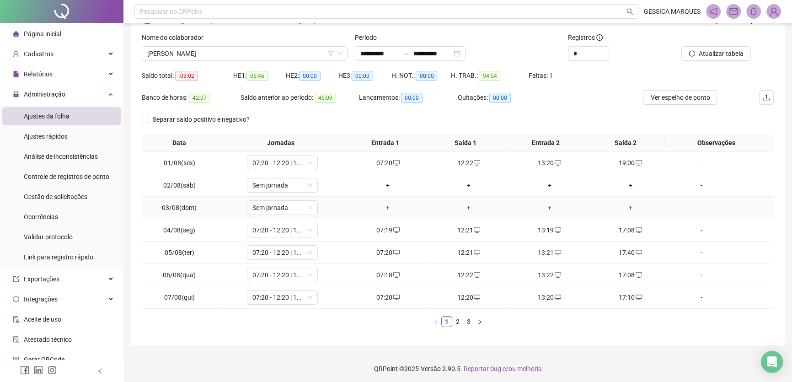
scroll to position [54, 0]
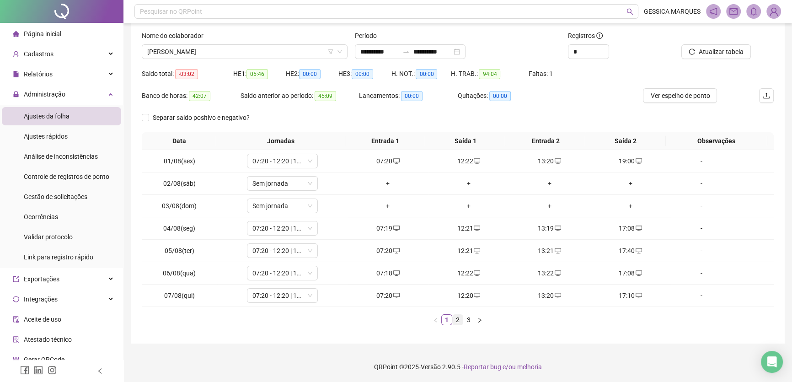
click at [460, 319] on link "2" at bounding box center [458, 320] width 10 height 10
click at [467, 319] on link "3" at bounding box center [469, 320] width 10 height 10
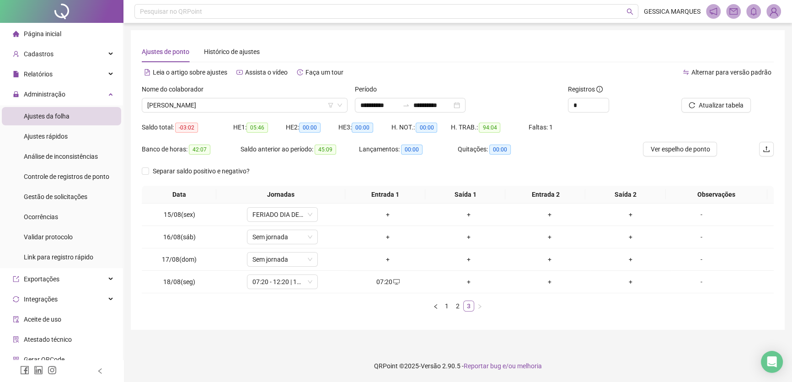
scroll to position [0, 0]
click at [457, 306] on link "2" at bounding box center [461, 306] width 10 height 10
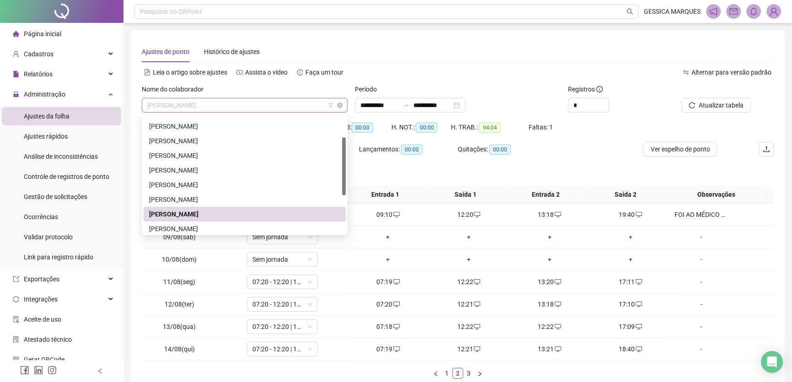
click at [274, 104] on span "[PERSON_NAME]" at bounding box center [244, 105] width 195 height 14
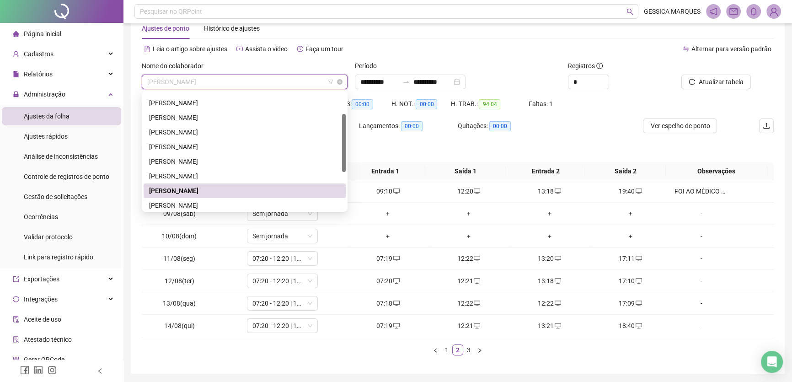
scroll to position [41, 0]
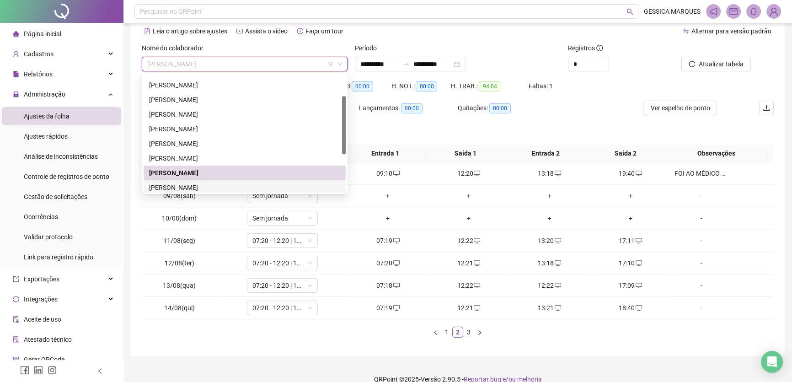
click at [239, 180] on div "[PERSON_NAME]" at bounding box center [245, 187] width 202 height 15
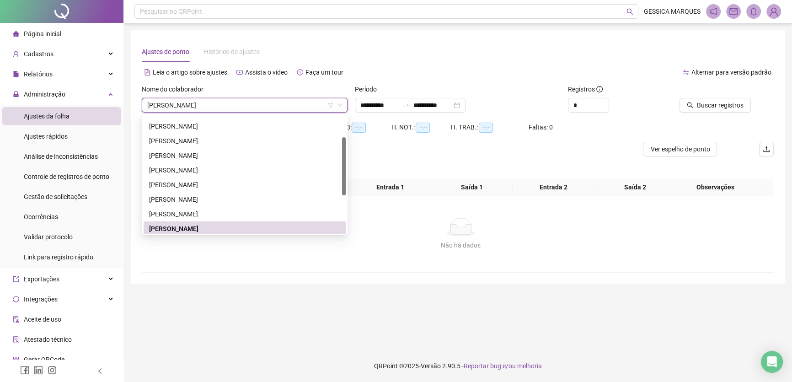
scroll to position [0, 0]
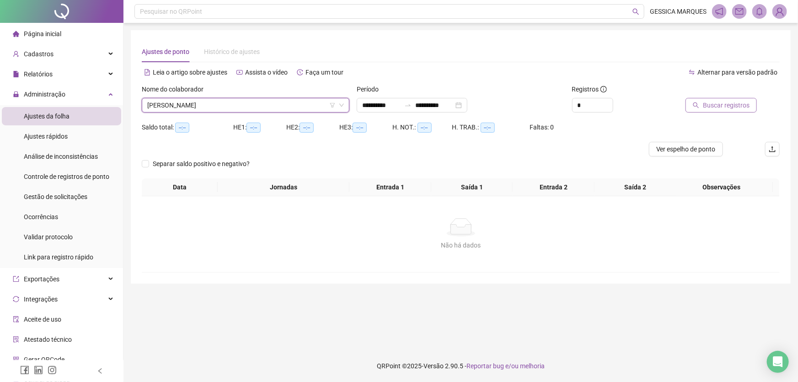
click at [710, 104] on span "Buscar registros" at bounding box center [726, 105] width 47 height 10
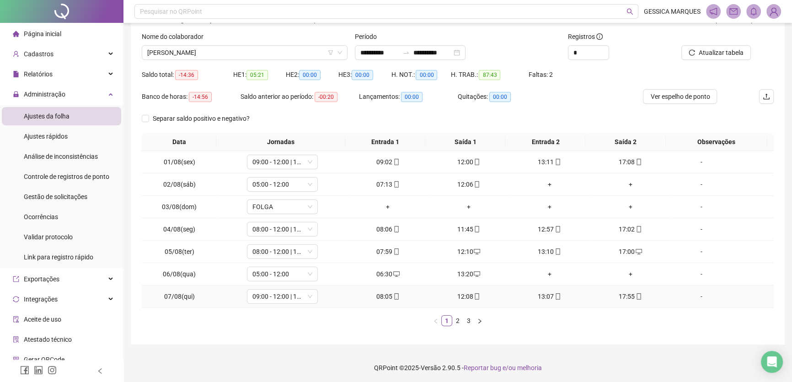
scroll to position [54, 0]
click at [468, 319] on link "3" at bounding box center [469, 320] width 10 height 10
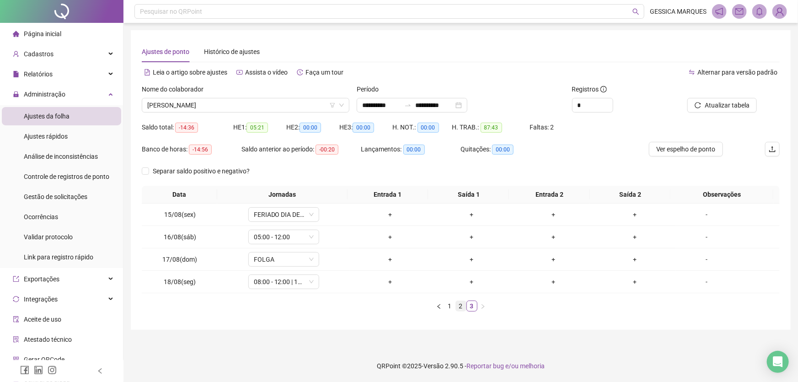
click at [460, 307] on link "2" at bounding box center [461, 306] width 10 height 10
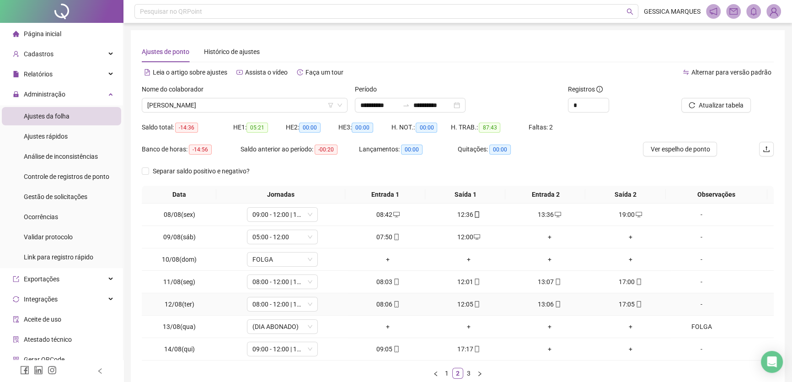
scroll to position [41, 0]
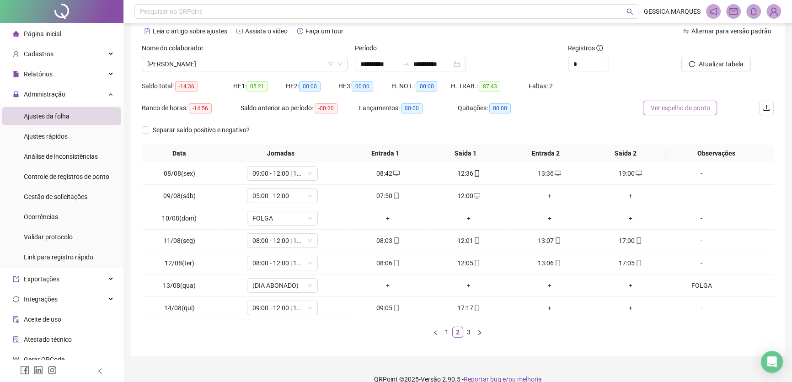
click at [676, 109] on span "Ver espelho de ponto" at bounding box center [679, 108] width 59 height 10
click at [545, 305] on div "+" at bounding box center [550, 308] width 74 height 10
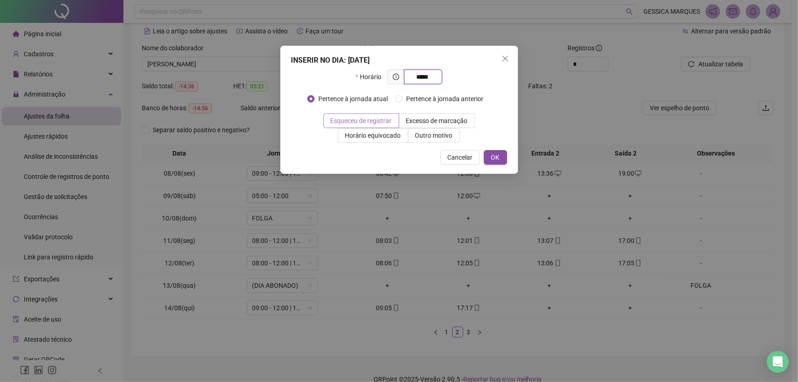
type input "*****"
click at [382, 123] on span "Esqueceu de registrar" at bounding box center [361, 120] width 61 height 7
click at [499, 152] on span "OK" at bounding box center [495, 157] width 9 height 10
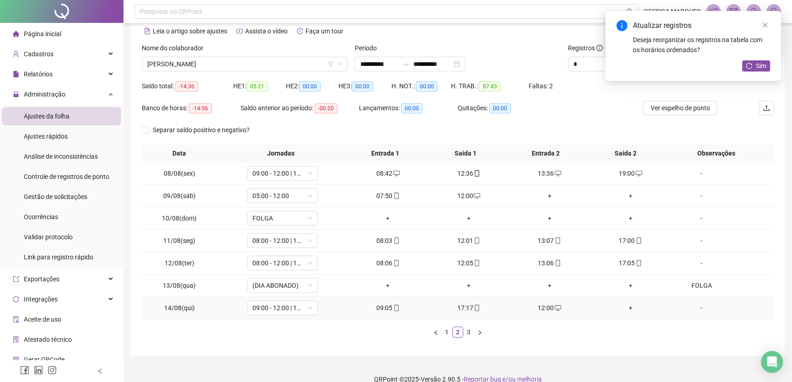
click at [624, 311] on div "+" at bounding box center [631, 308] width 74 height 10
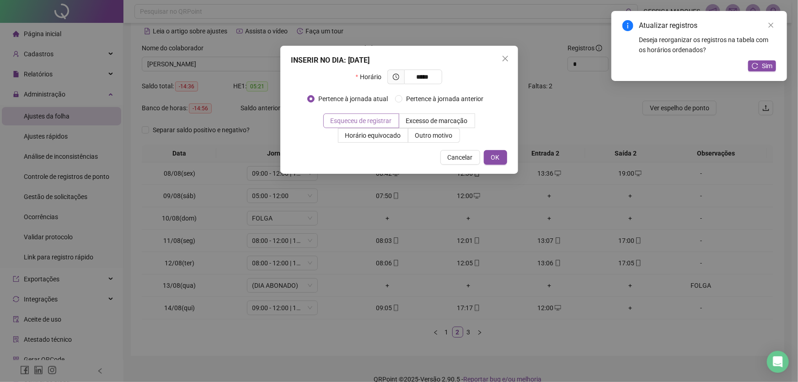
type input "*****"
click at [360, 115] on label "Esqueceu de registrar" at bounding box center [361, 120] width 76 height 15
click at [491, 155] on span "OK" at bounding box center [495, 157] width 9 height 10
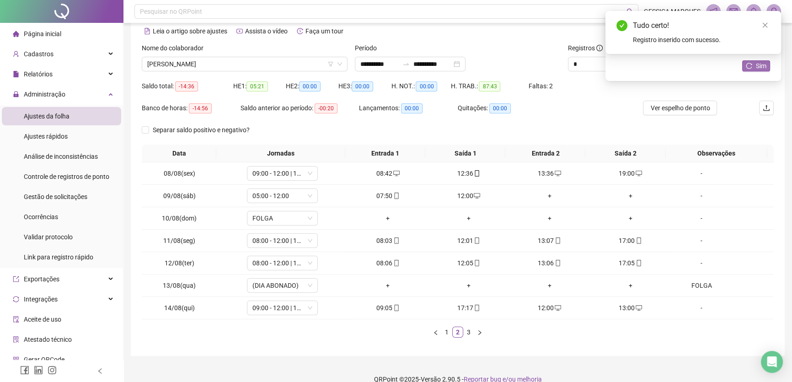
click at [757, 69] on span "Sim" at bounding box center [761, 66] width 11 height 10
click at [771, 24] on div "Tudo certo! Registro inserido com sucesso." at bounding box center [694, 32] width 176 height 43
click at [758, 22] on div "Tudo certo!" at bounding box center [701, 25] width 137 height 11
click at [763, 23] on icon "close" at bounding box center [765, 25] width 5 height 5
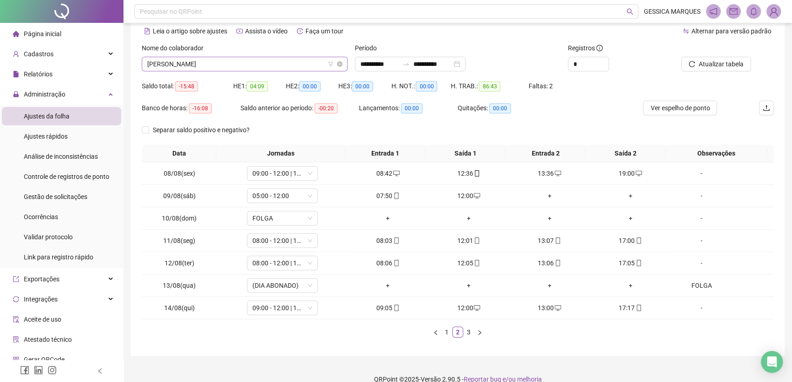
click at [261, 61] on span "[PERSON_NAME]" at bounding box center [244, 64] width 195 height 14
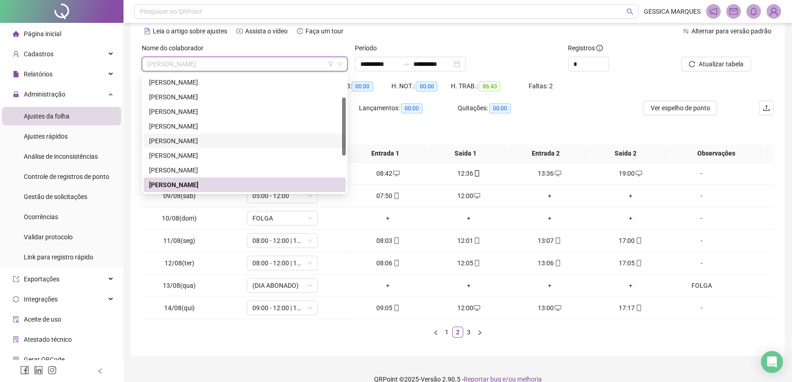
scroll to position [117, 0]
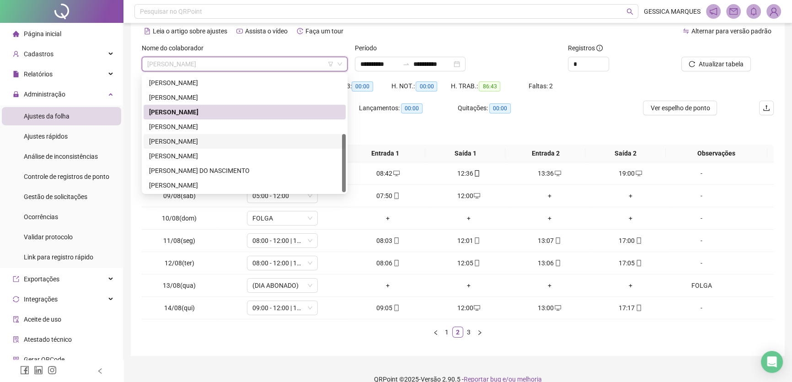
click at [238, 143] on div "[PERSON_NAME]" at bounding box center [244, 141] width 191 height 10
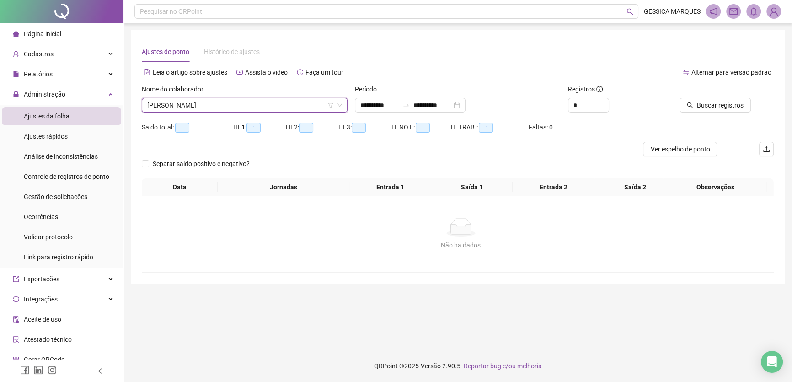
scroll to position [0, 0]
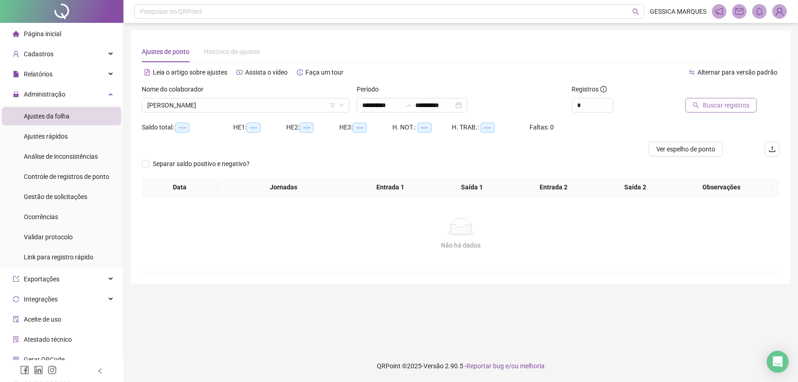
click at [748, 107] on span "Buscar registros" at bounding box center [726, 105] width 47 height 10
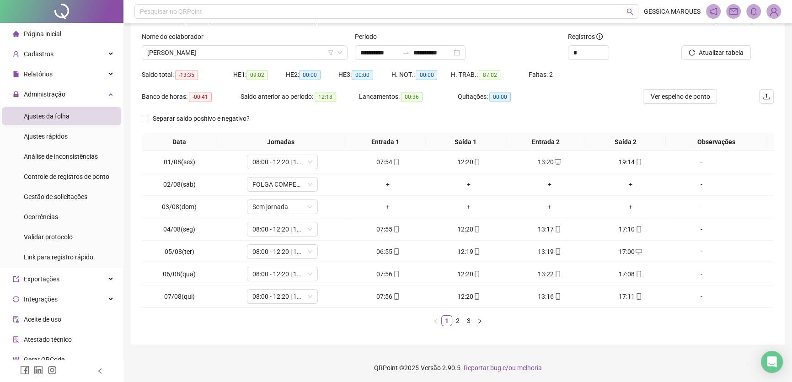
scroll to position [54, 0]
click at [467, 321] on link "3" at bounding box center [469, 320] width 10 height 10
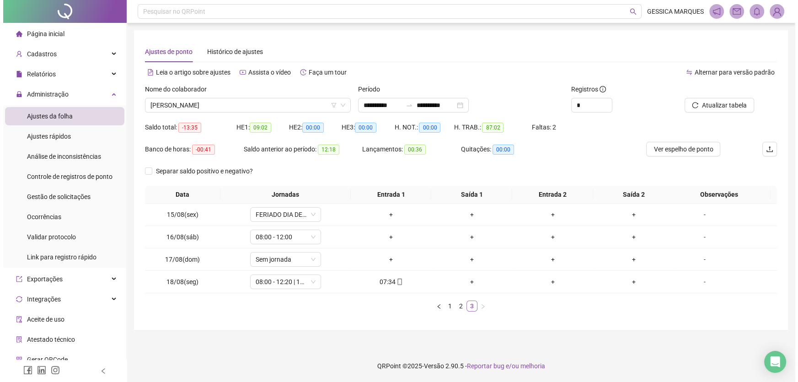
scroll to position [0, 0]
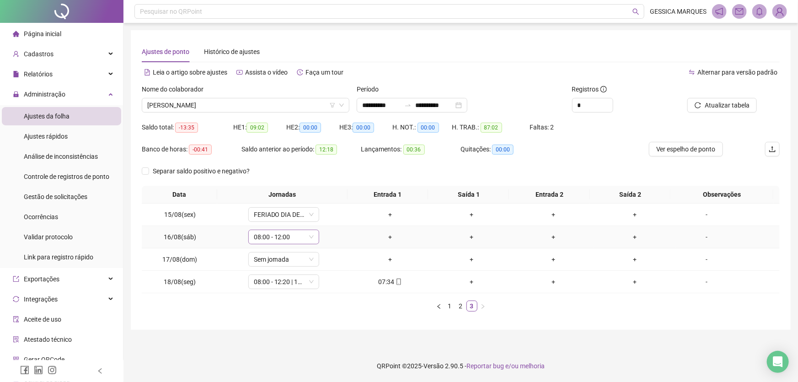
click at [310, 234] on icon "down" at bounding box center [311, 236] width 5 height 5
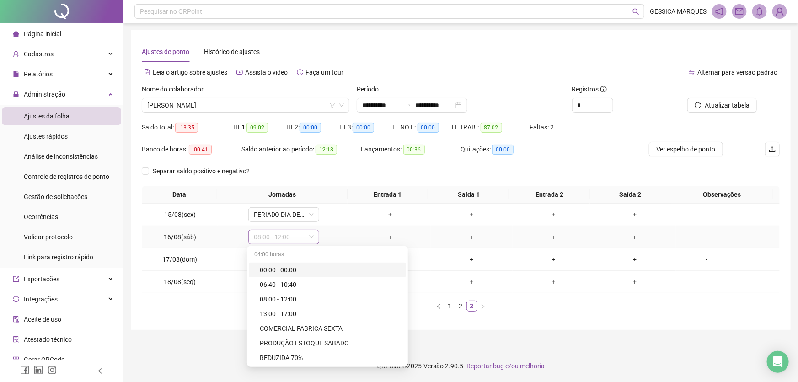
click at [291, 236] on span "08:00 - 12:00" at bounding box center [284, 237] width 60 height 14
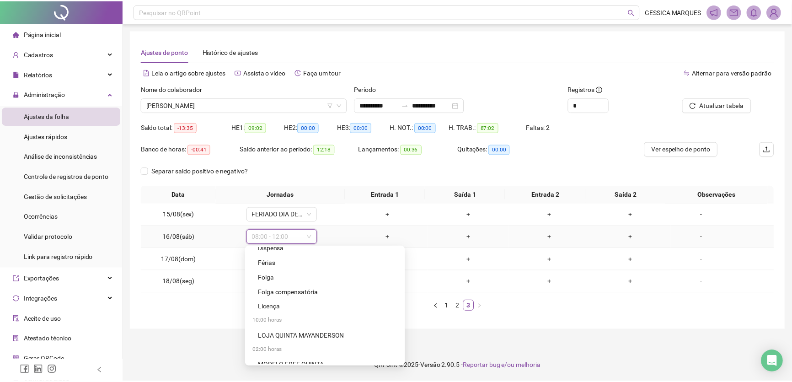
scroll to position [873, 0]
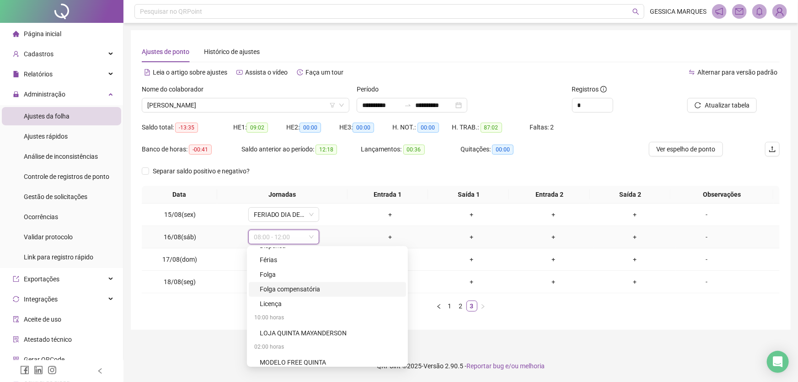
click at [300, 289] on div "Folga compensatória" at bounding box center [330, 290] width 141 height 10
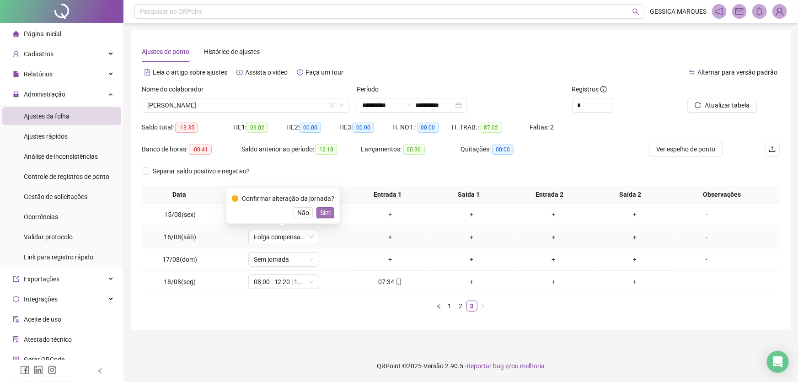
click at [327, 214] on span "Sim" at bounding box center [325, 213] width 11 height 10
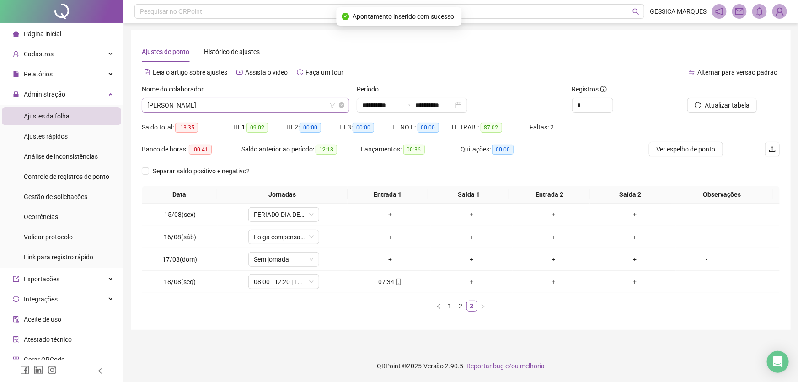
click at [296, 103] on span "[PERSON_NAME]" at bounding box center [245, 105] width 197 height 14
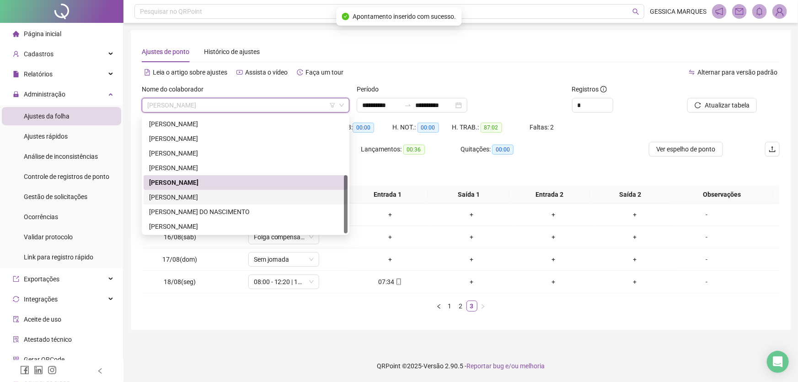
click at [238, 194] on div "[PERSON_NAME]" at bounding box center [245, 197] width 193 height 10
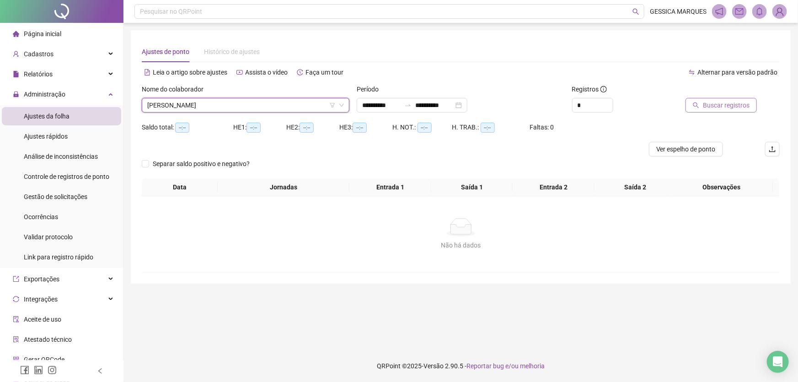
click at [704, 107] on button "Buscar registros" at bounding box center [721, 105] width 71 height 15
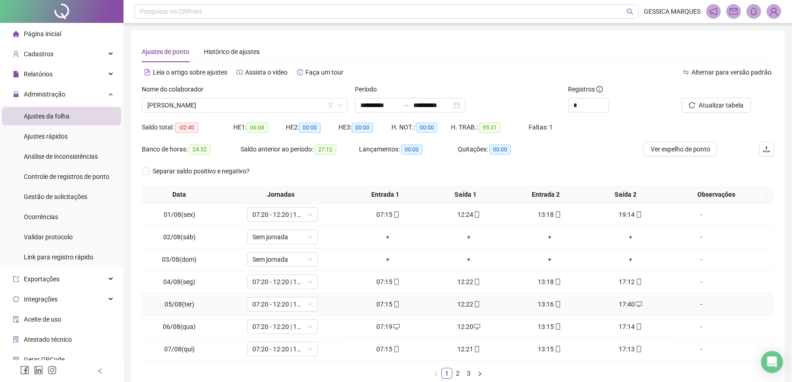
scroll to position [54, 0]
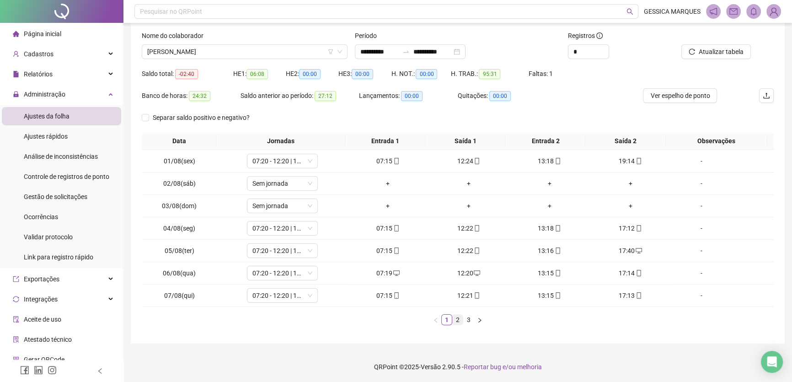
click at [457, 320] on link "2" at bounding box center [458, 320] width 10 height 10
click at [673, 97] on span "Ver espelho de ponto" at bounding box center [679, 96] width 59 height 10
click at [557, 294] on icon "mobile" at bounding box center [558, 295] width 6 height 6
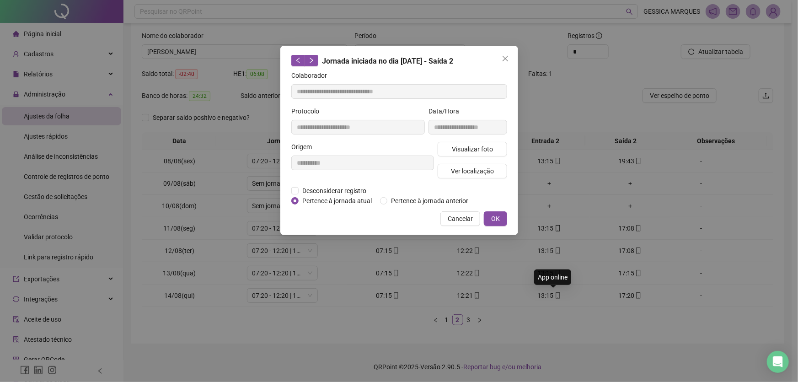
type input "**********"
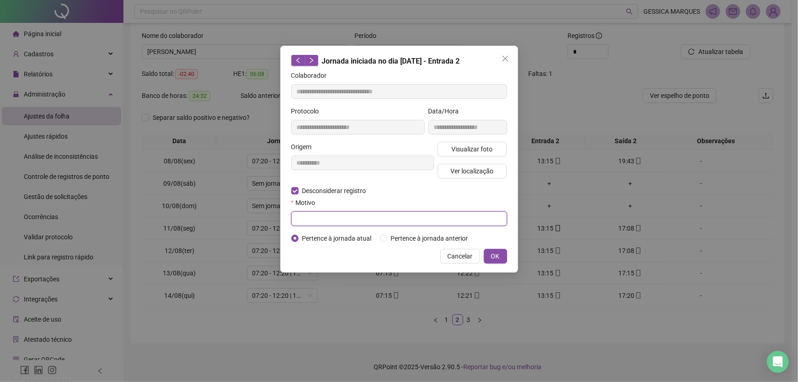
click at [306, 220] on input "text" at bounding box center [399, 218] width 216 height 15
type input "**********"
click at [492, 255] on span "OK" at bounding box center [495, 256] width 9 height 10
click at [496, 253] on span "OK" at bounding box center [495, 256] width 9 height 10
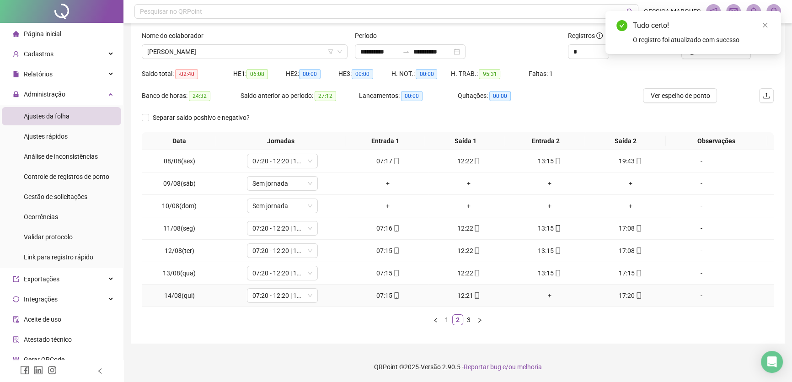
click at [546, 294] on div "+" at bounding box center [550, 295] width 74 height 10
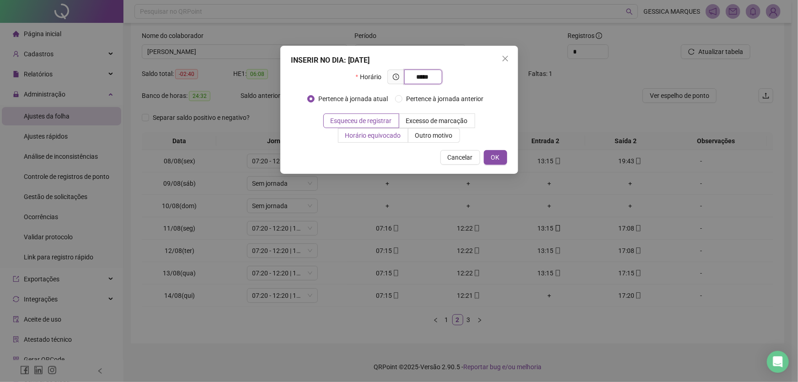
type input "*****"
click at [396, 133] on span "Horário equivocado" at bounding box center [373, 135] width 56 height 7
click at [495, 158] on span "OK" at bounding box center [495, 157] width 9 height 10
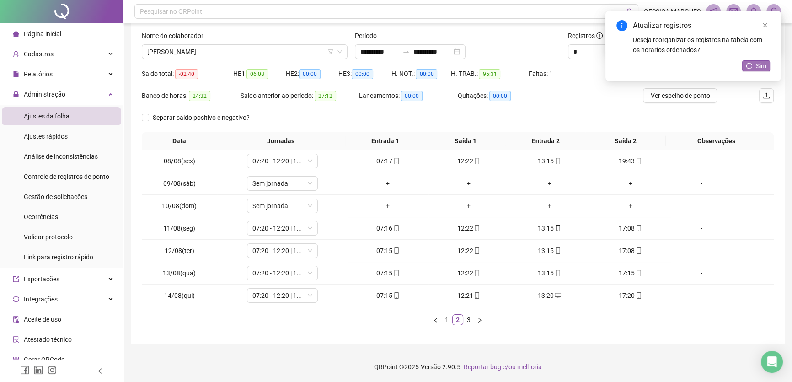
click at [762, 65] on span "Sim" at bounding box center [761, 66] width 11 height 10
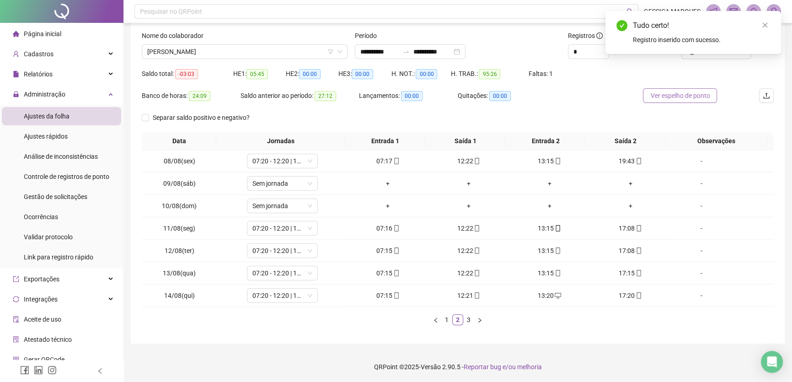
click at [700, 94] on span "Ver espelho de ponto" at bounding box center [679, 96] width 59 height 10
